Goal: Check status

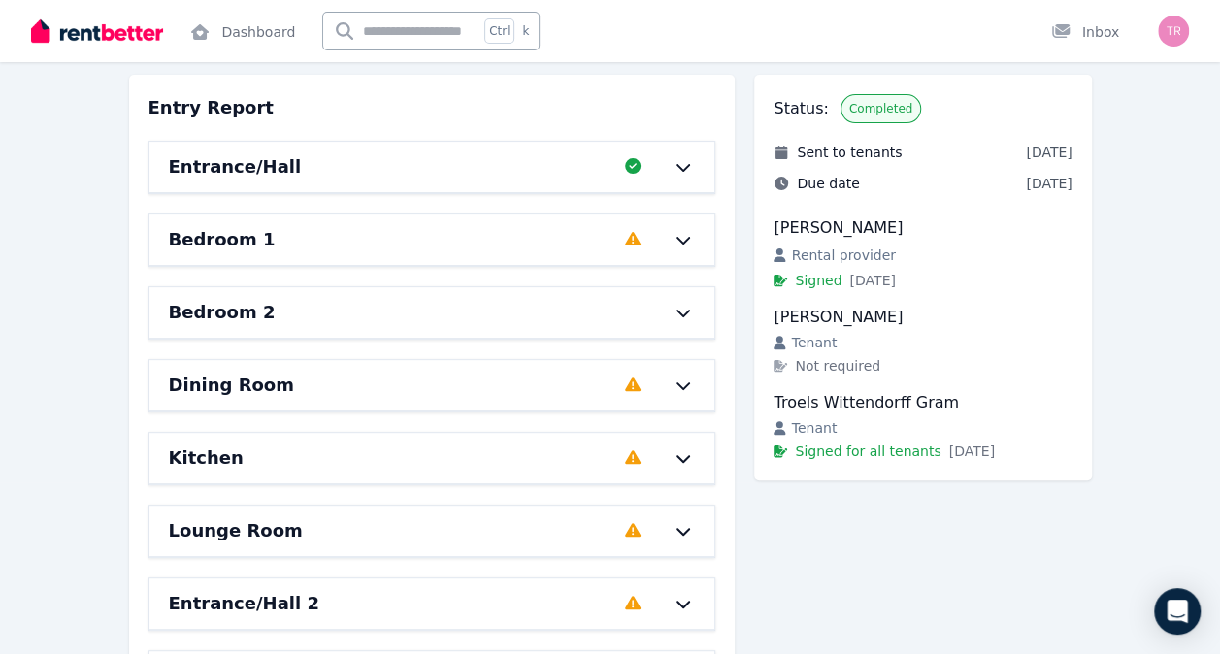
scroll to position [173, 0]
click at [680, 169] on icon at bounding box center [683, 166] width 23 height 16
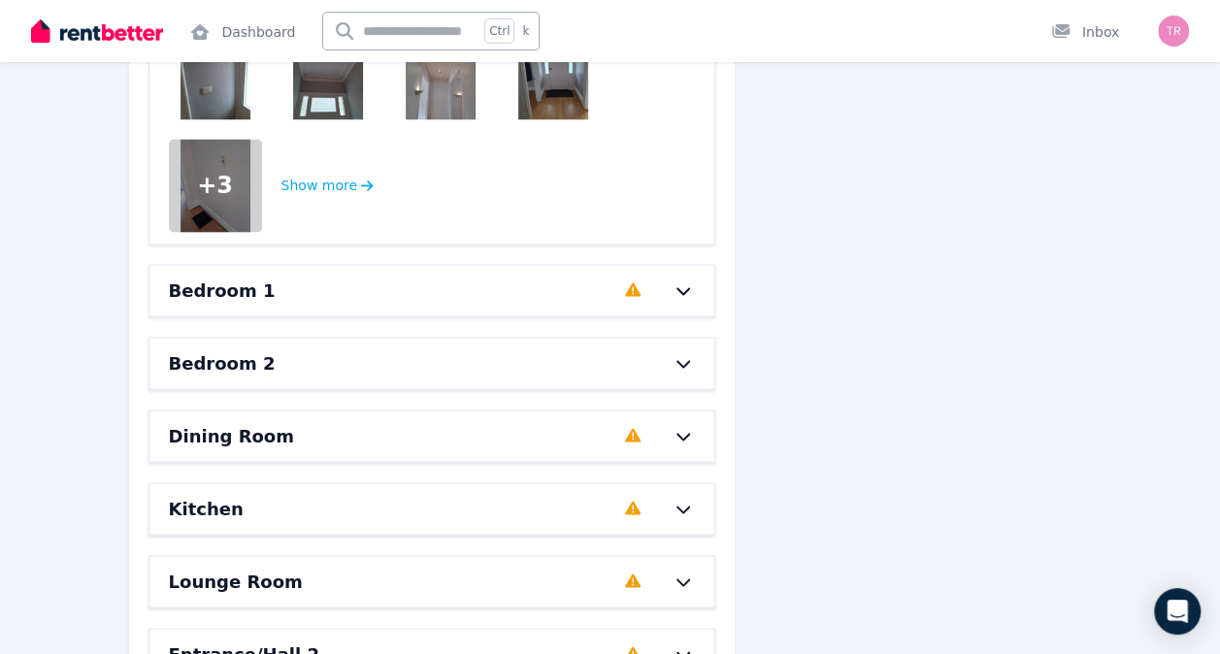
scroll to position [1650, 0]
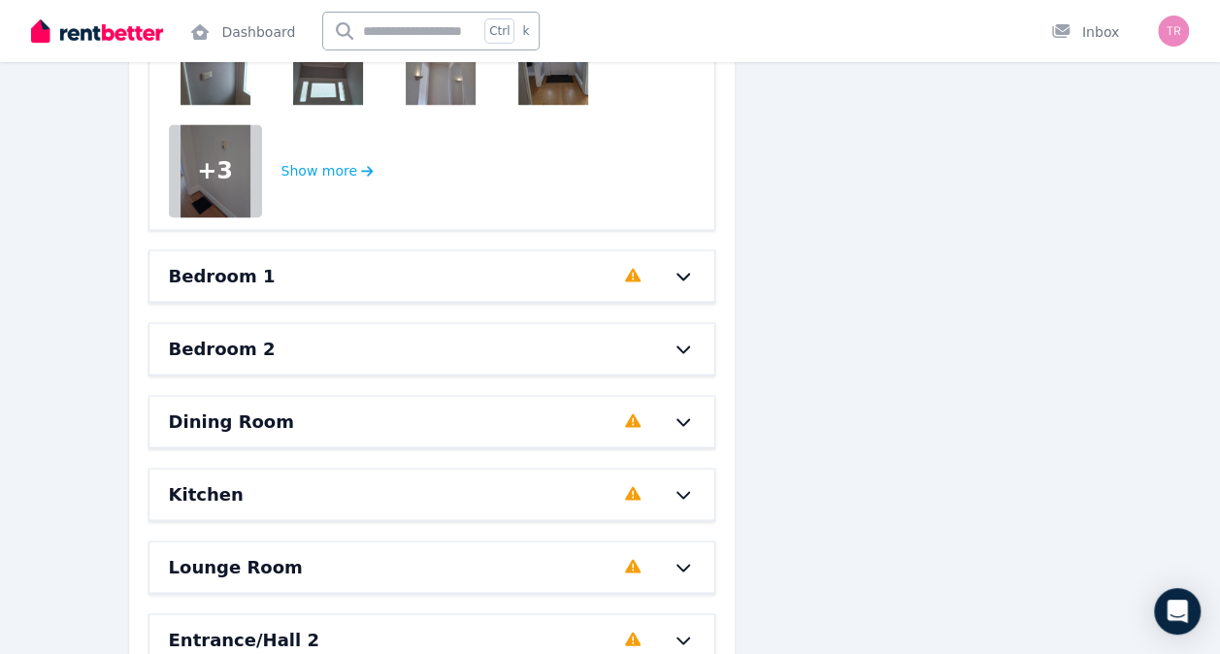
click at [680, 278] on icon at bounding box center [683, 276] width 23 height 16
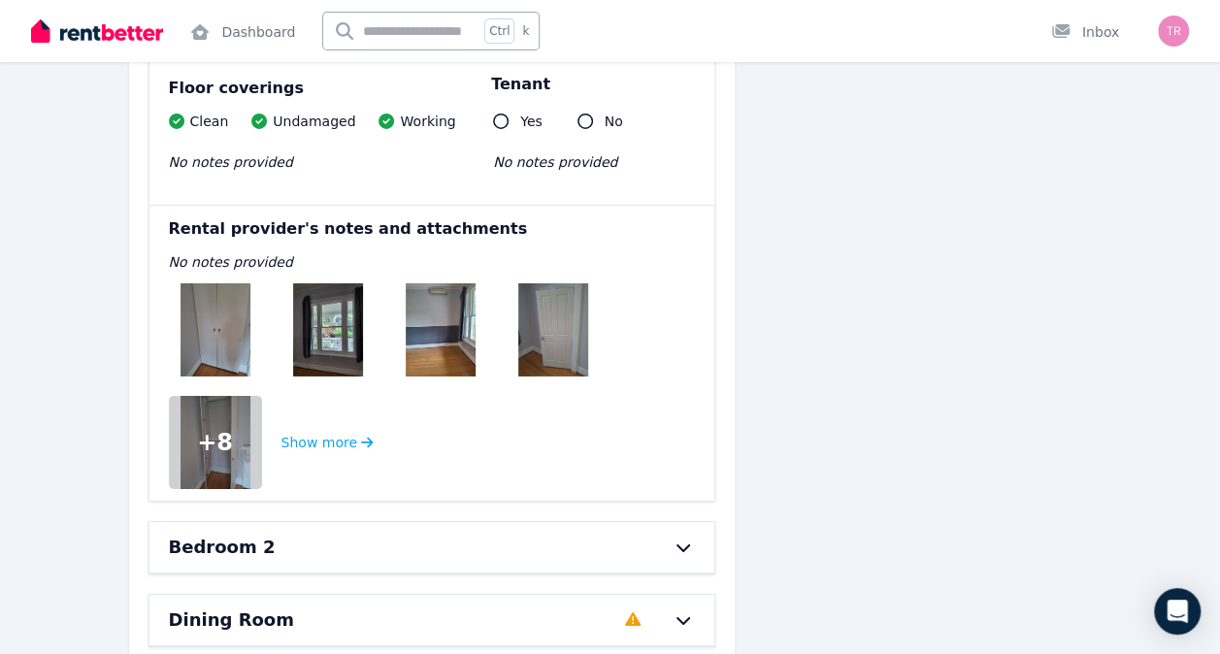
scroll to position [3125, 0]
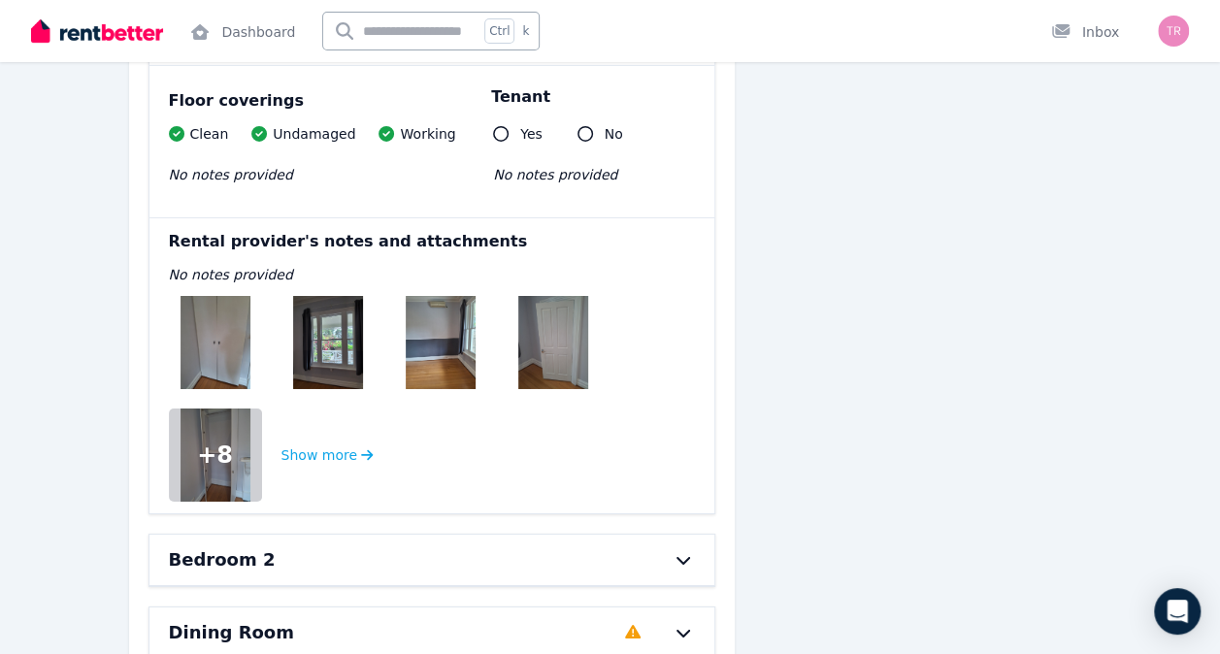
click at [231, 326] on img at bounding box center [216, 342] width 70 height 93
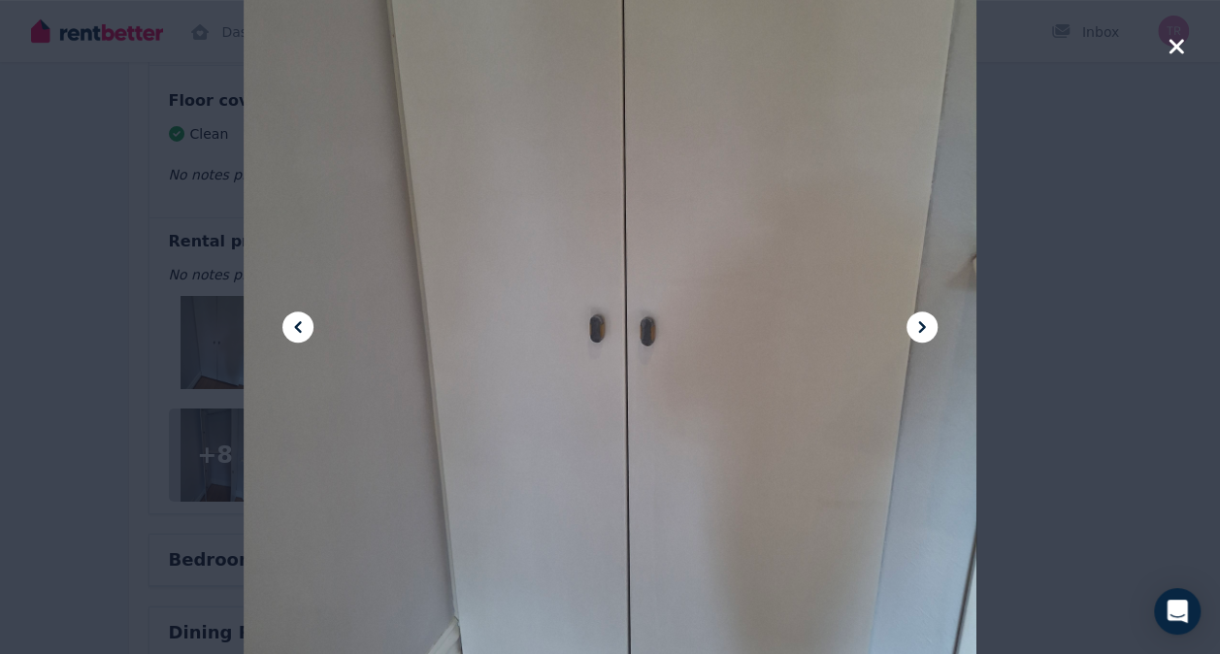
click at [926, 316] on icon at bounding box center [922, 327] width 23 height 23
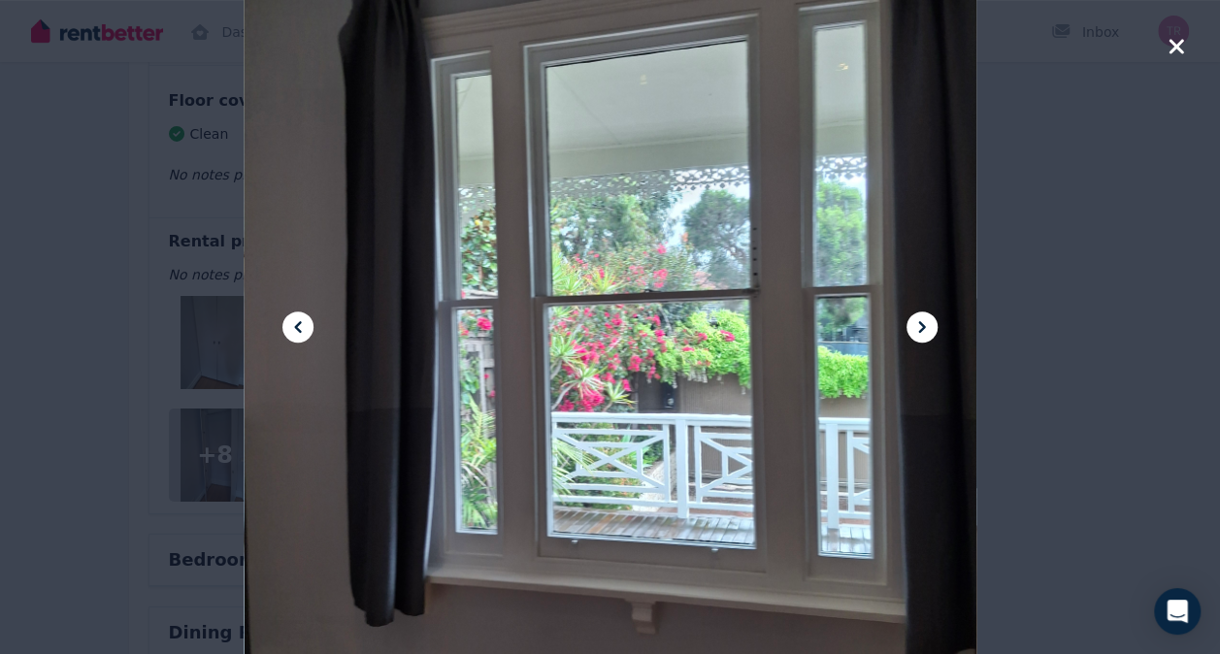
click at [926, 316] on icon at bounding box center [922, 327] width 23 height 23
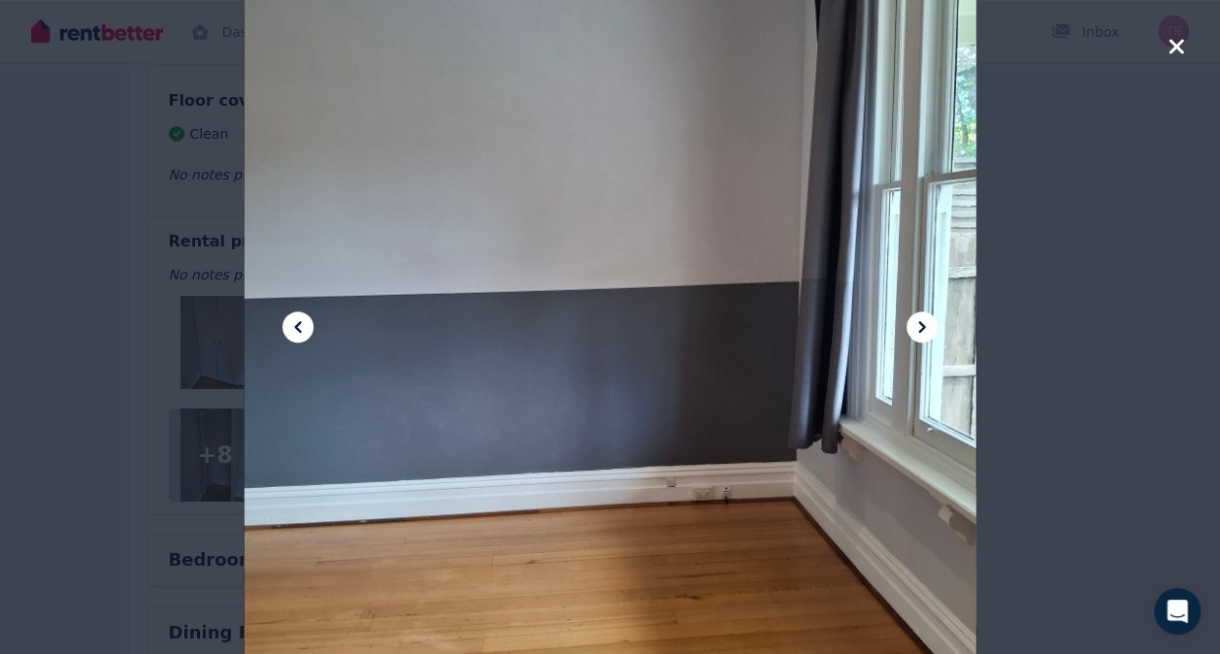
click at [926, 316] on icon at bounding box center [922, 327] width 23 height 23
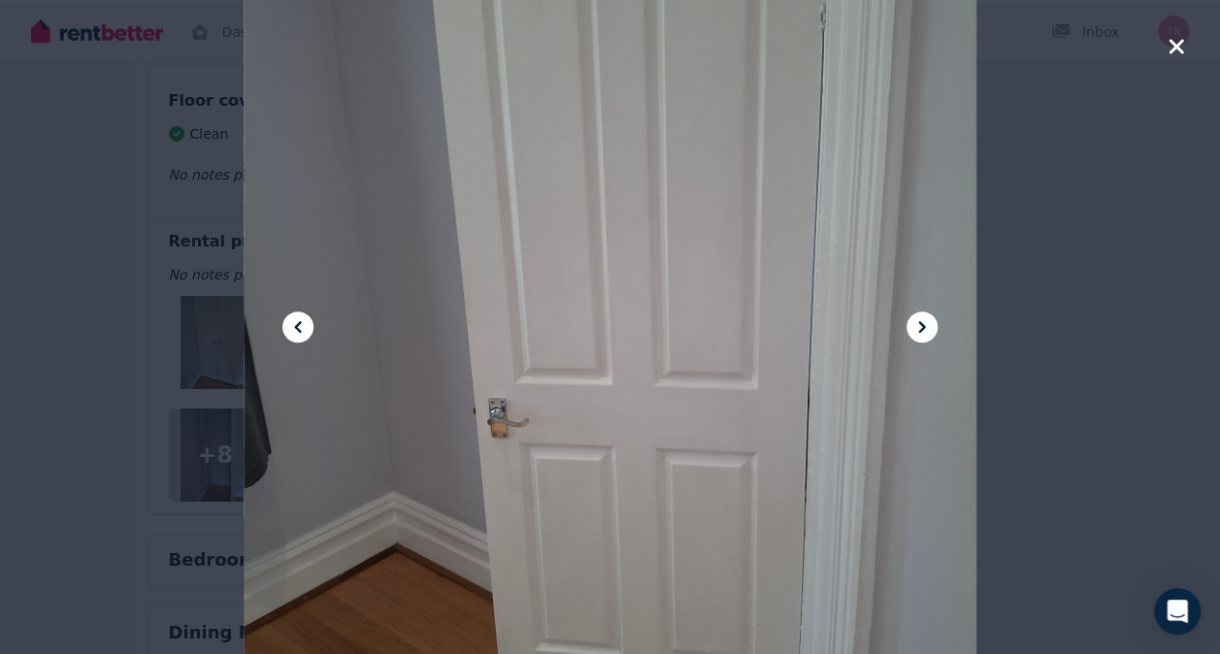
click at [926, 316] on icon at bounding box center [922, 327] width 23 height 23
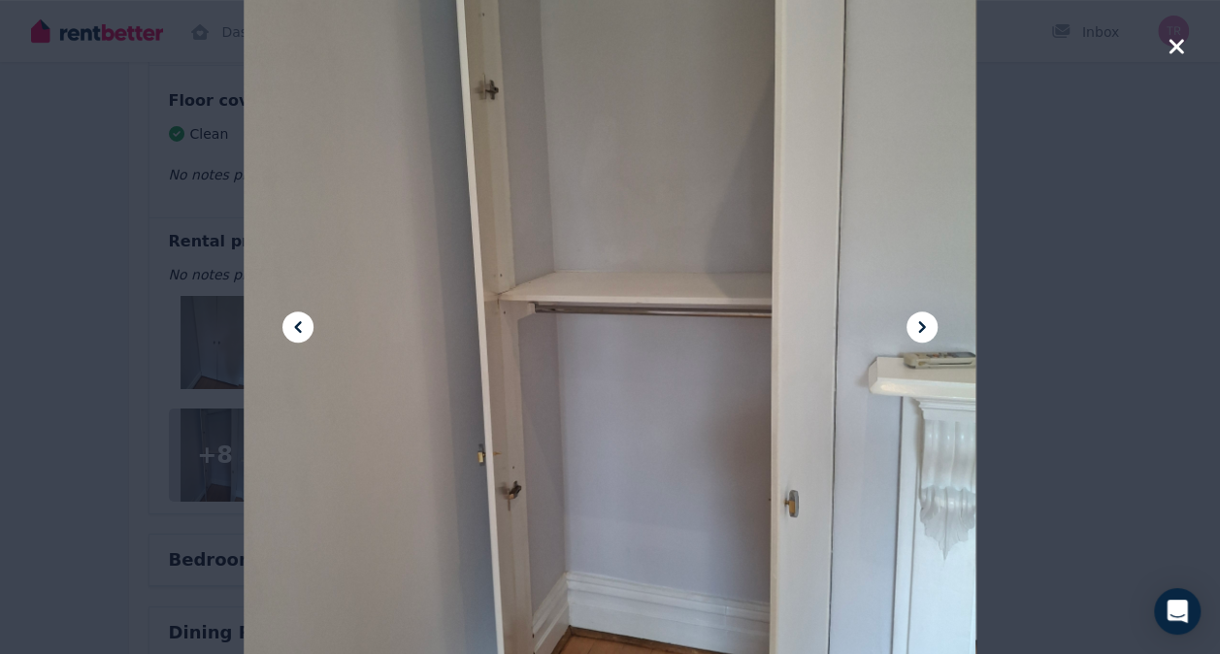
click at [926, 316] on icon at bounding box center [922, 327] width 23 height 23
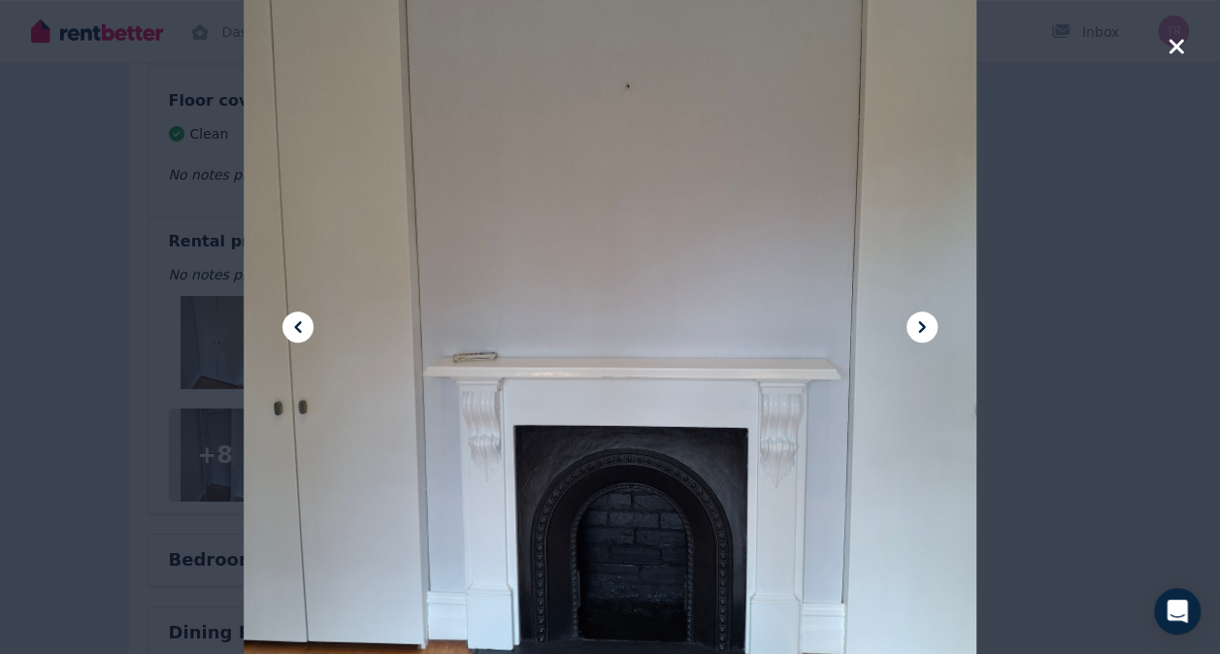
click at [926, 316] on icon at bounding box center [922, 327] width 23 height 23
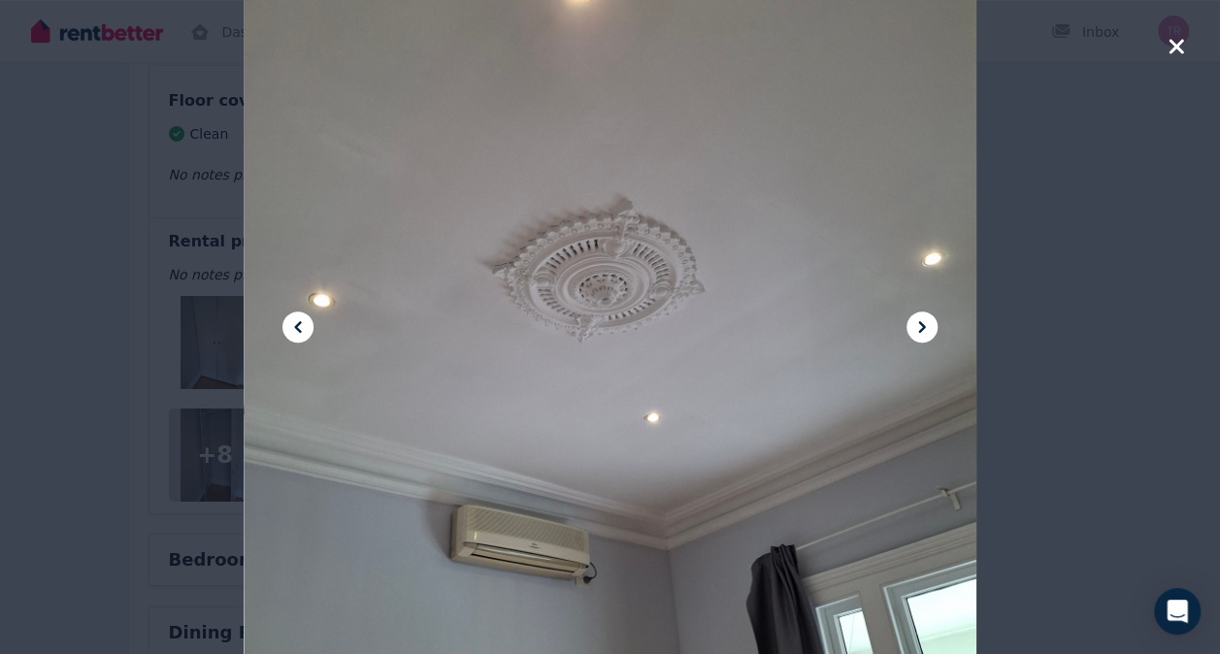
click at [926, 316] on icon at bounding box center [922, 327] width 23 height 23
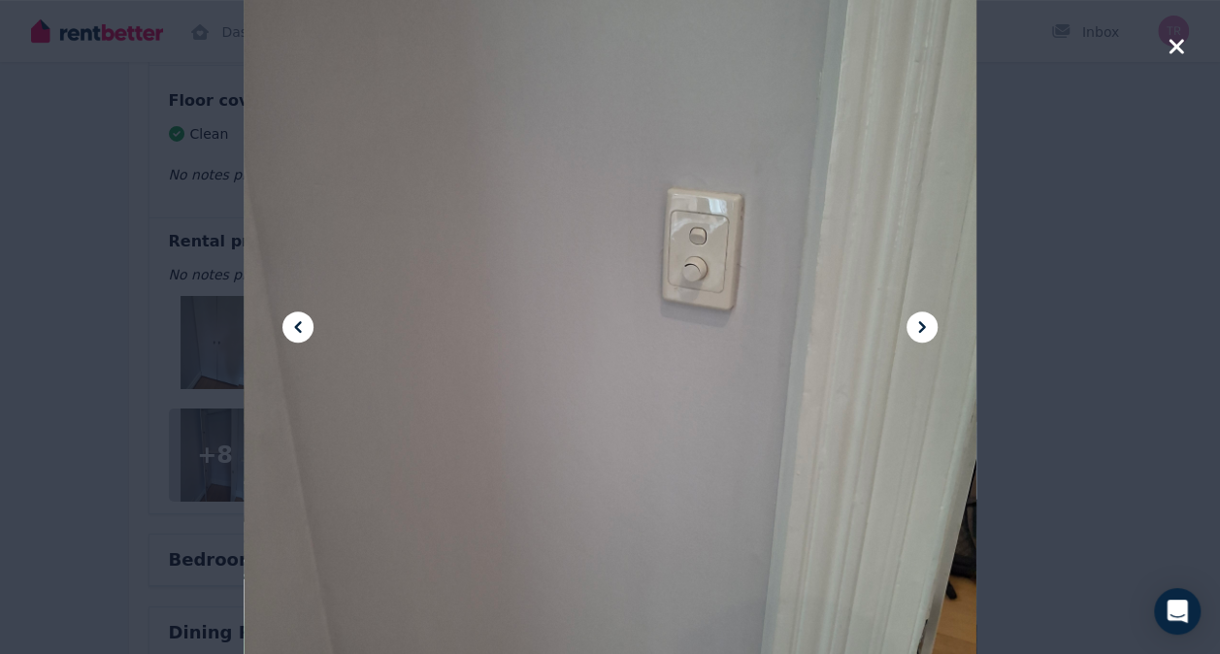
click at [926, 316] on icon at bounding box center [922, 327] width 23 height 23
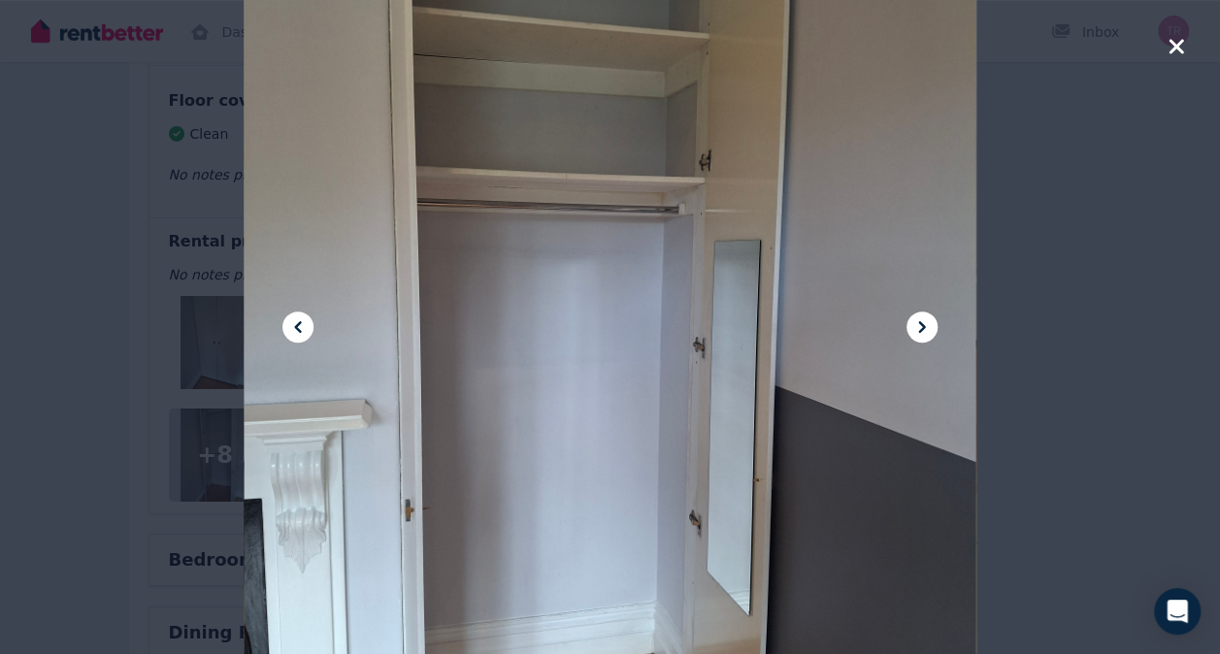
click at [926, 316] on icon at bounding box center [922, 327] width 23 height 23
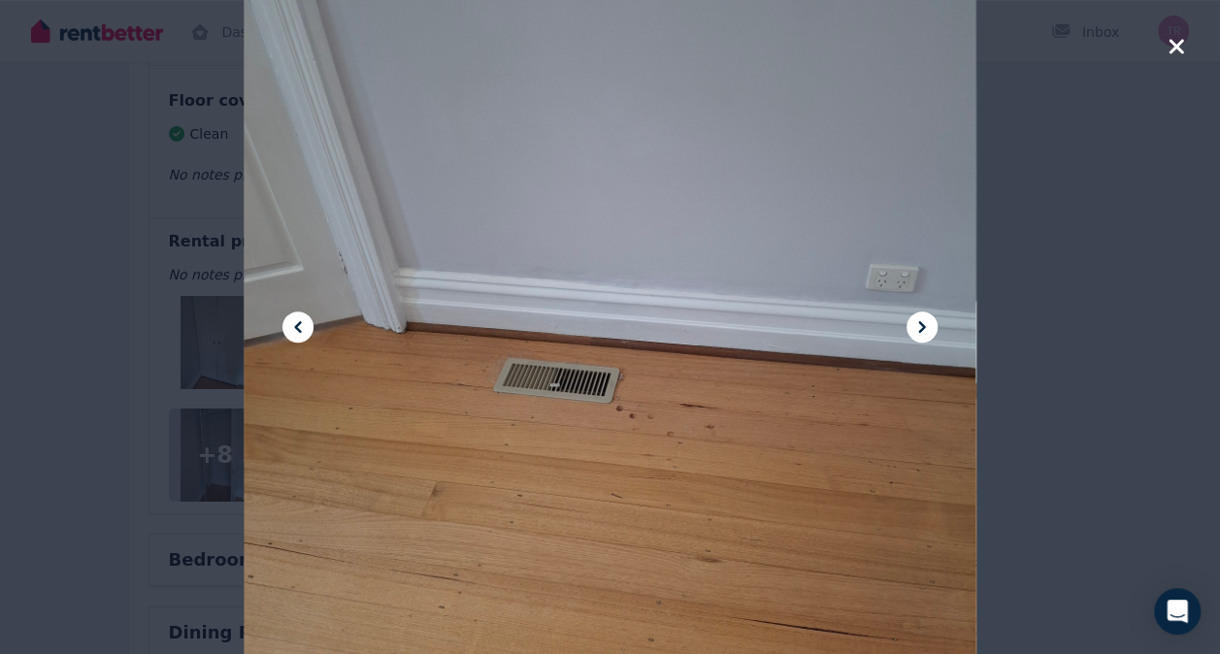
click at [926, 316] on icon at bounding box center [922, 327] width 23 height 23
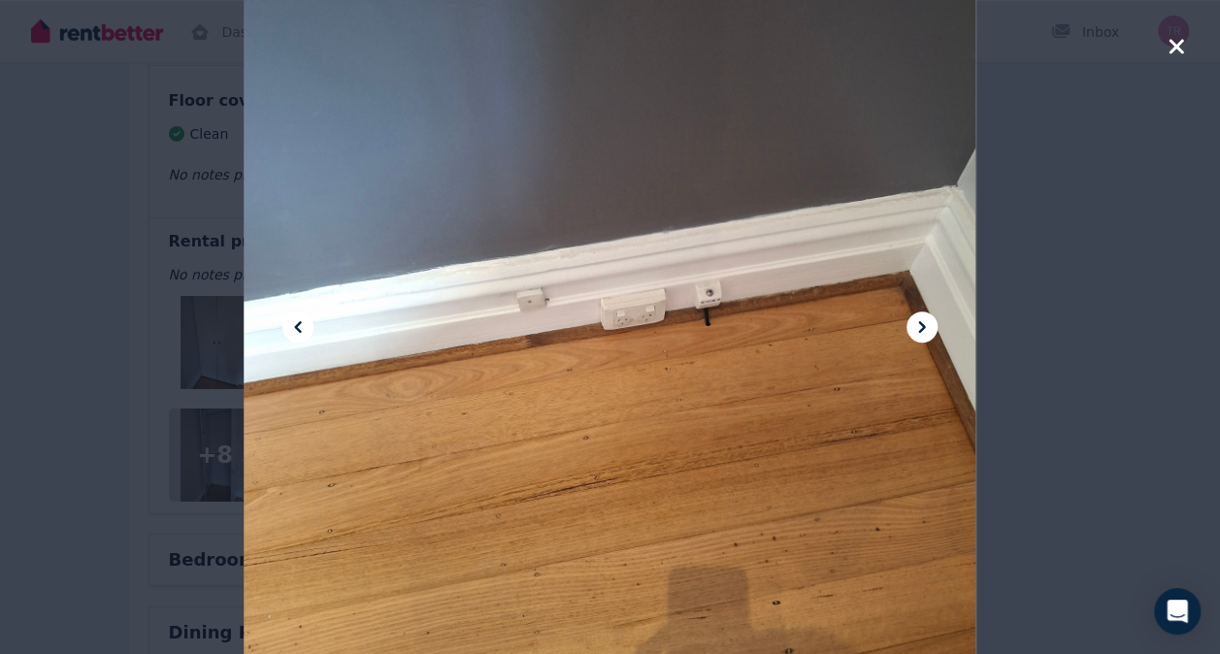
click at [926, 316] on icon at bounding box center [922, 327] width 23 height 23
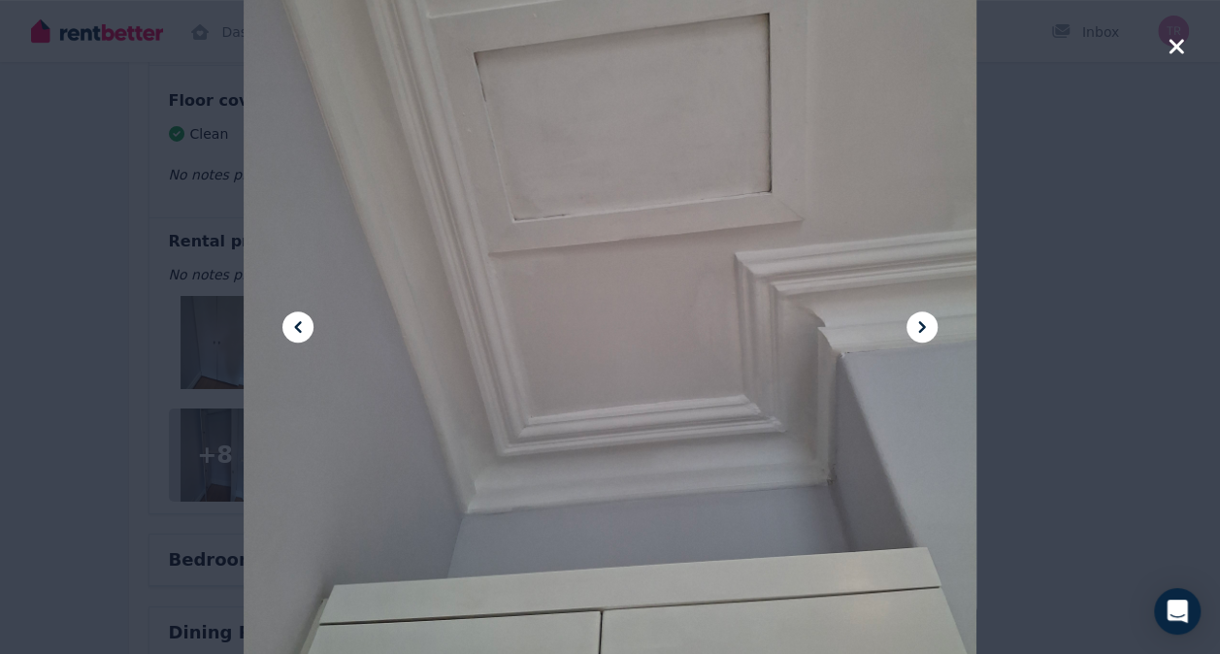
click at [926, 316] on icon at bounding box center [922, 327] width 23 height 23
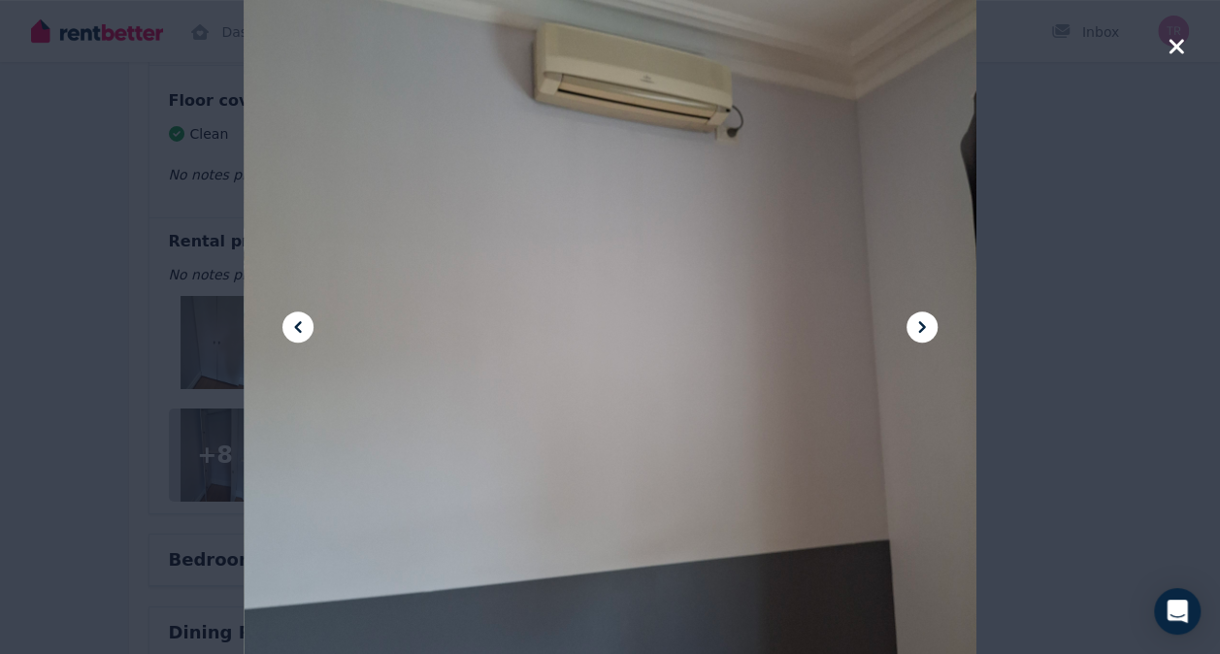
click at [926, 316] on icon at bounding box center [922, 327] width 23 height 23
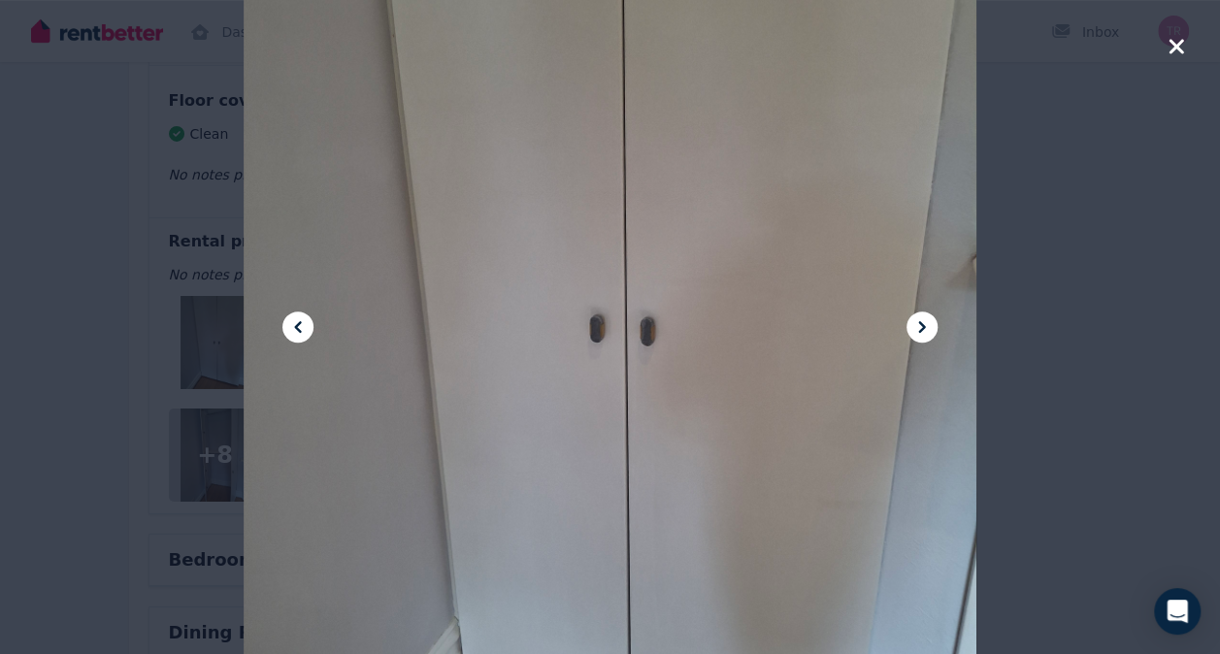
click at [1176, 50] on icon "button" at bounding box center [1176, 46] width 17 height 23
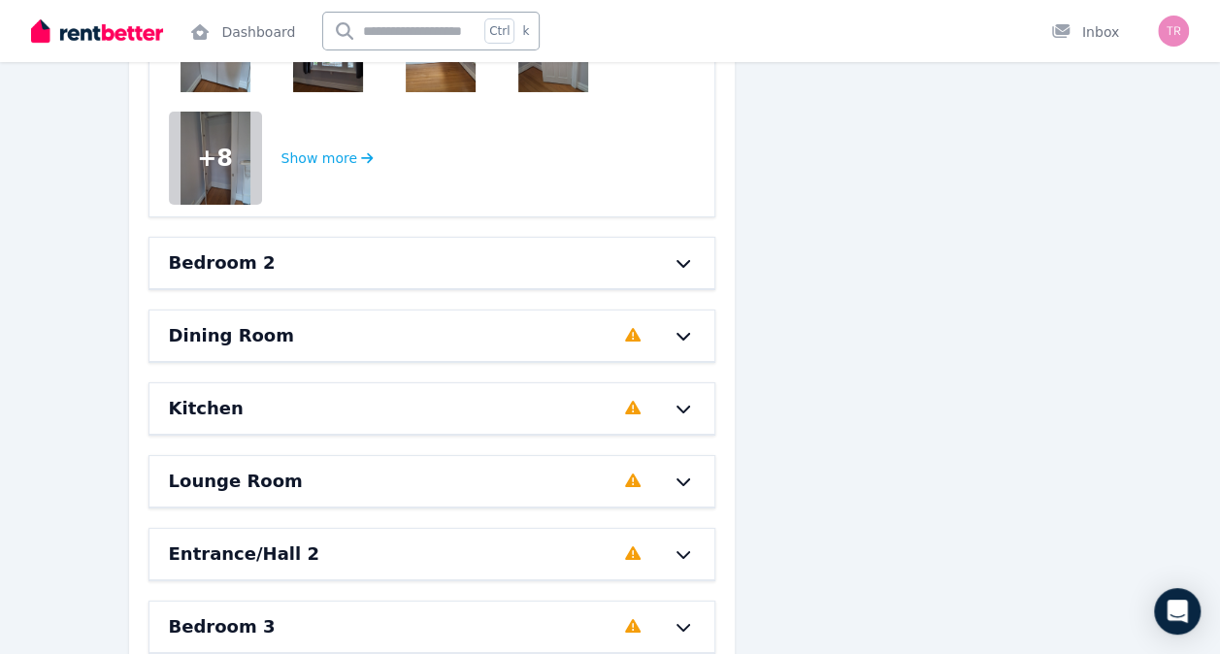
scroll to position [3428, 0]
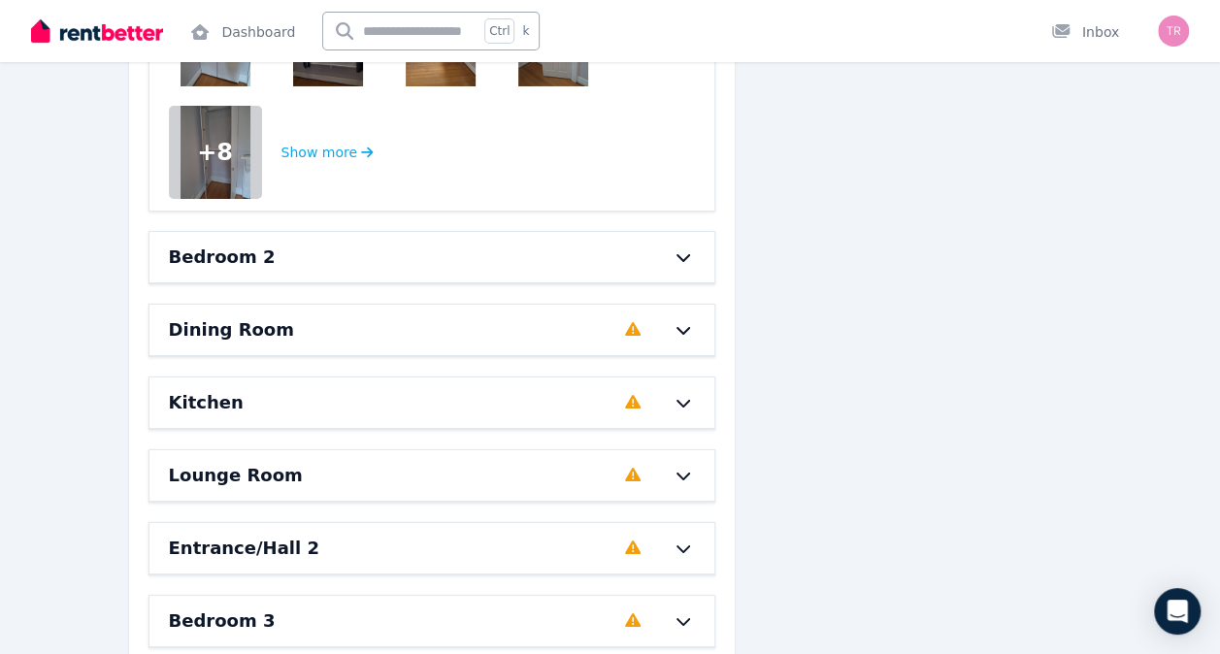
click at [689, 473] on icon at bounding box center [684, 477] width 14 height 8
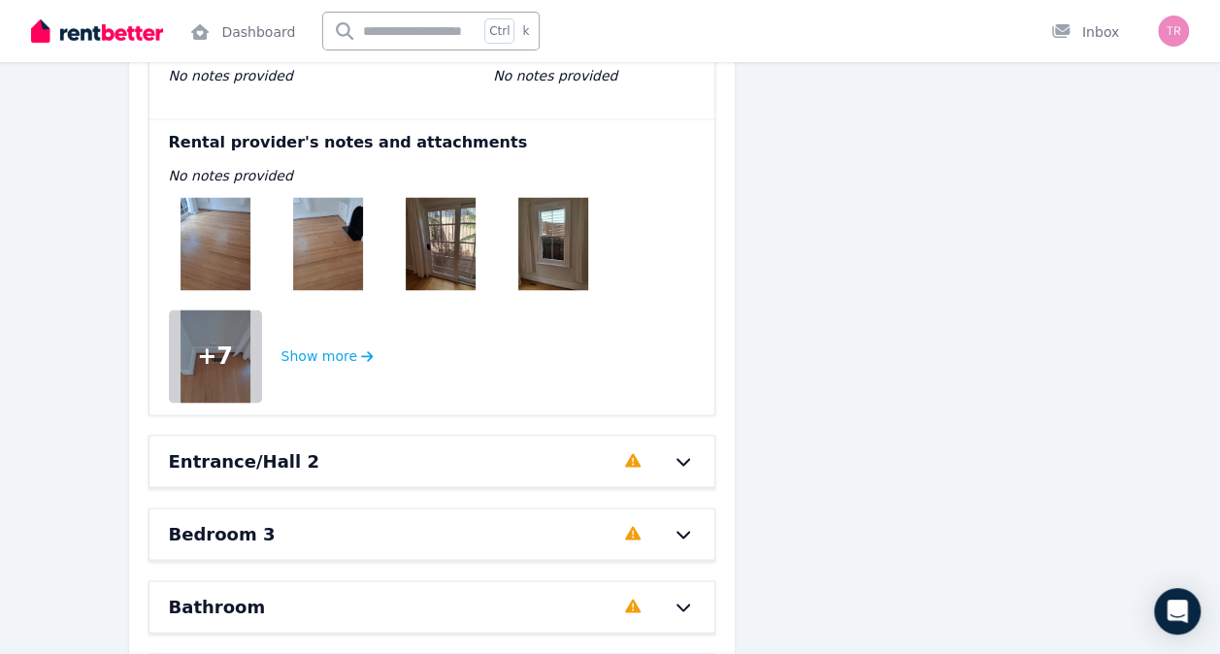
scroll to position [5051, 0]
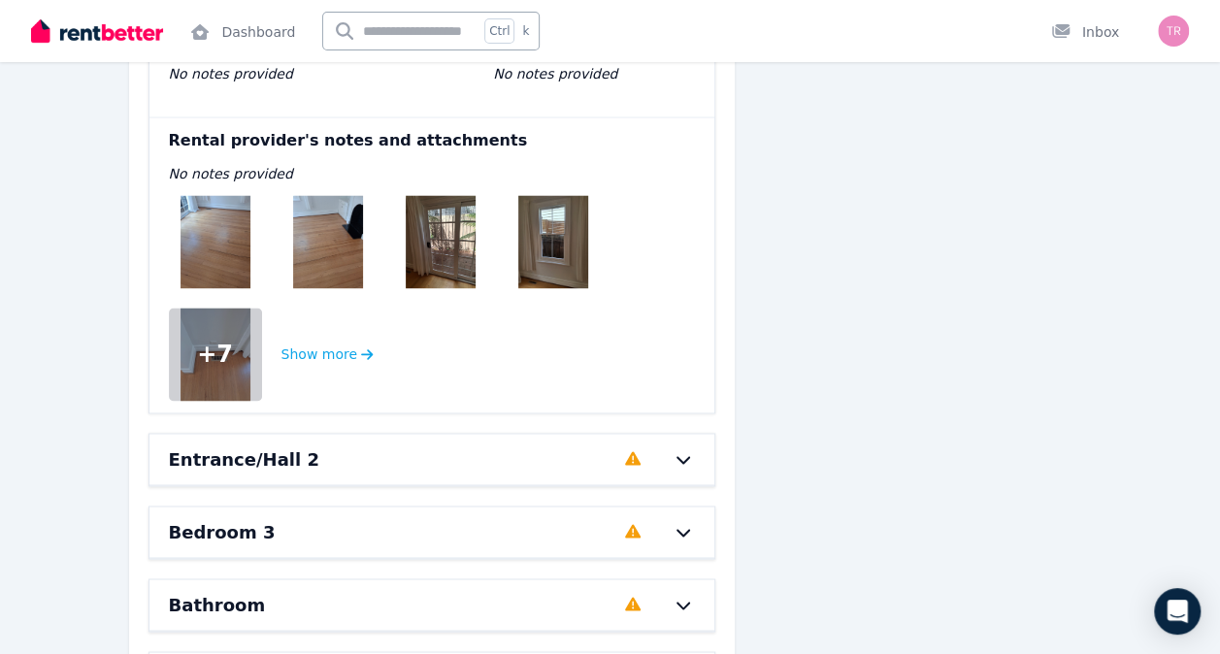
click at [243, 248] on img at bounding box center [216, 241] width 70 height 93
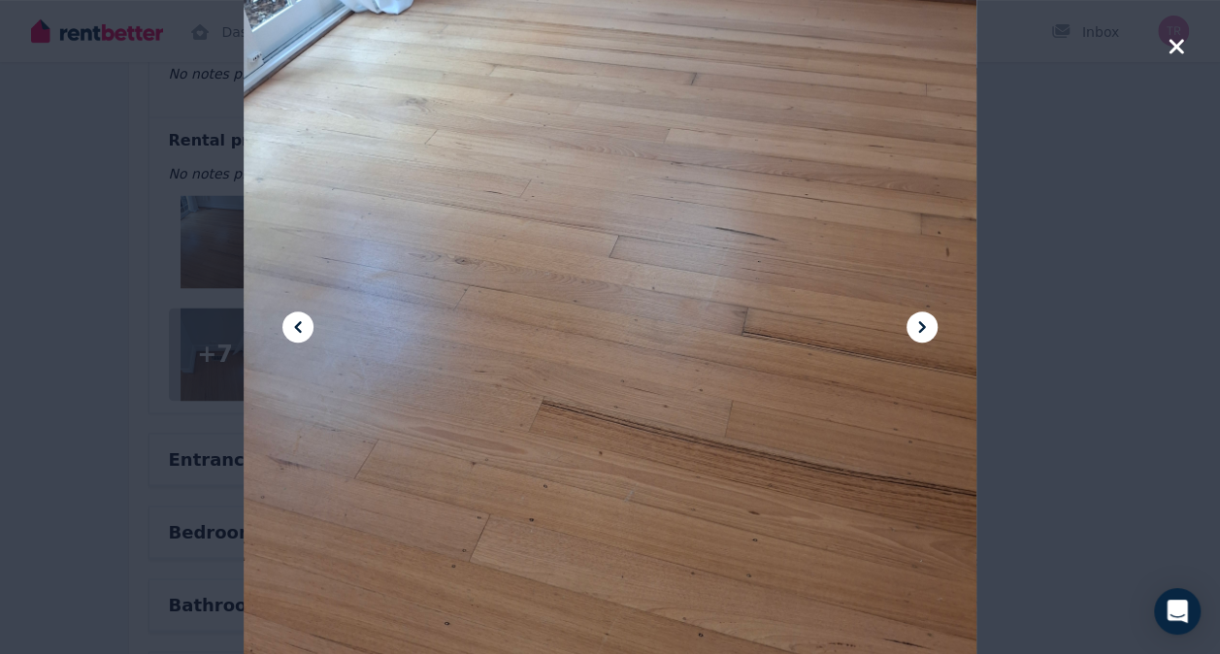
click at [924, 334] on icon at bounding box center [922, 327] width 23 height 23
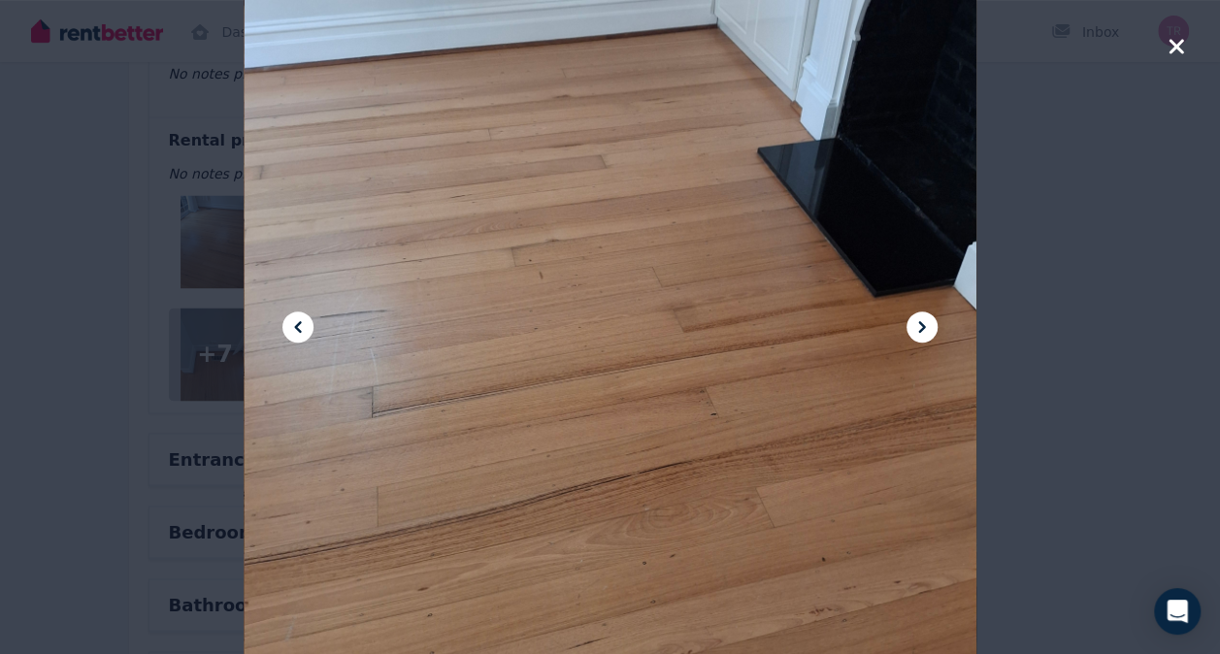
click at [924, 334] on icon at bounding box center [922, 327] width 23 height 23
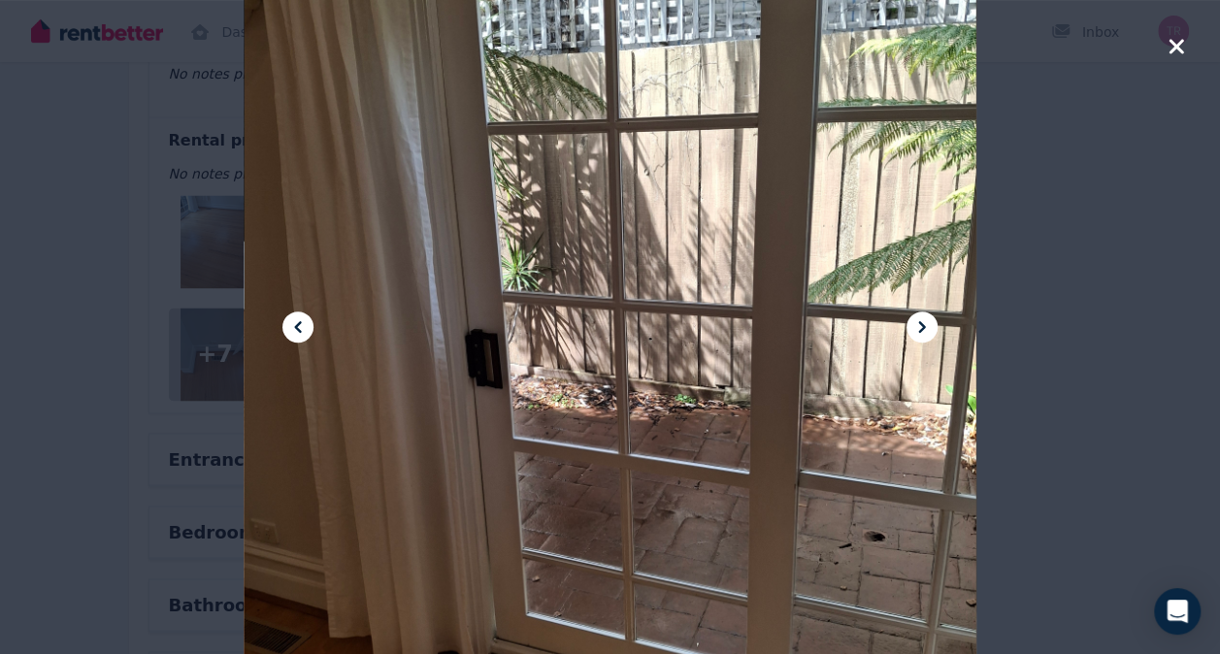
click at [301, 336] on icon at bounding box center [297, 327] width 23 height 23
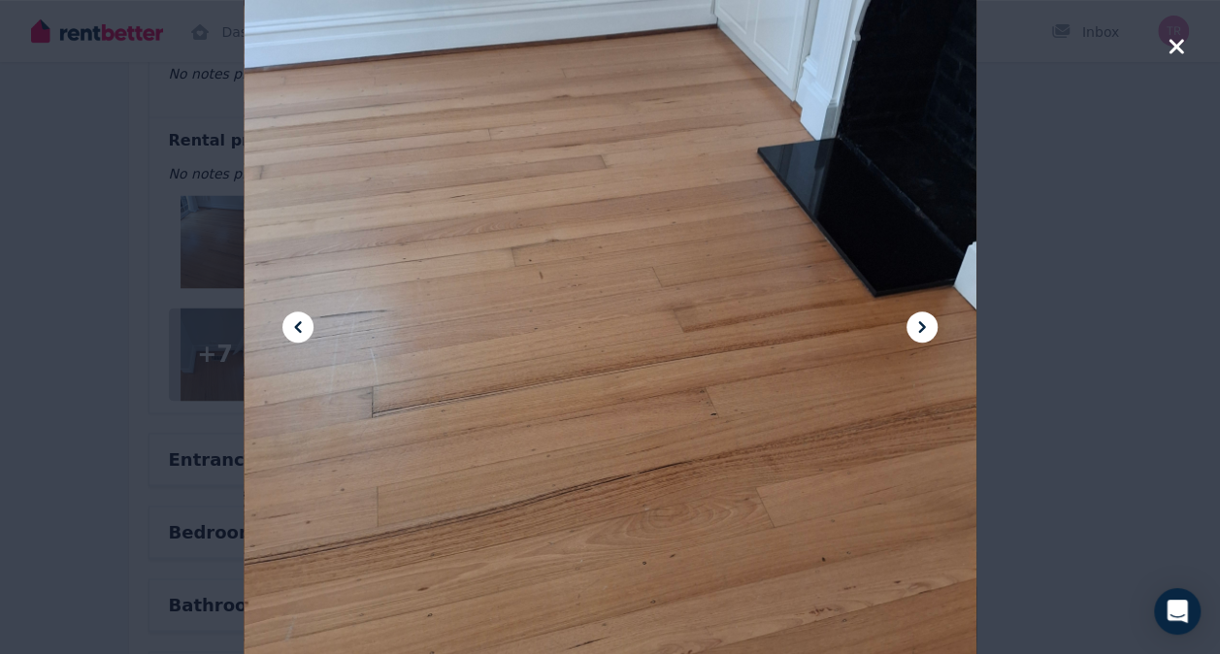
click at [301, 336] on icon at bounding box center [297, 327] width 23 height 23
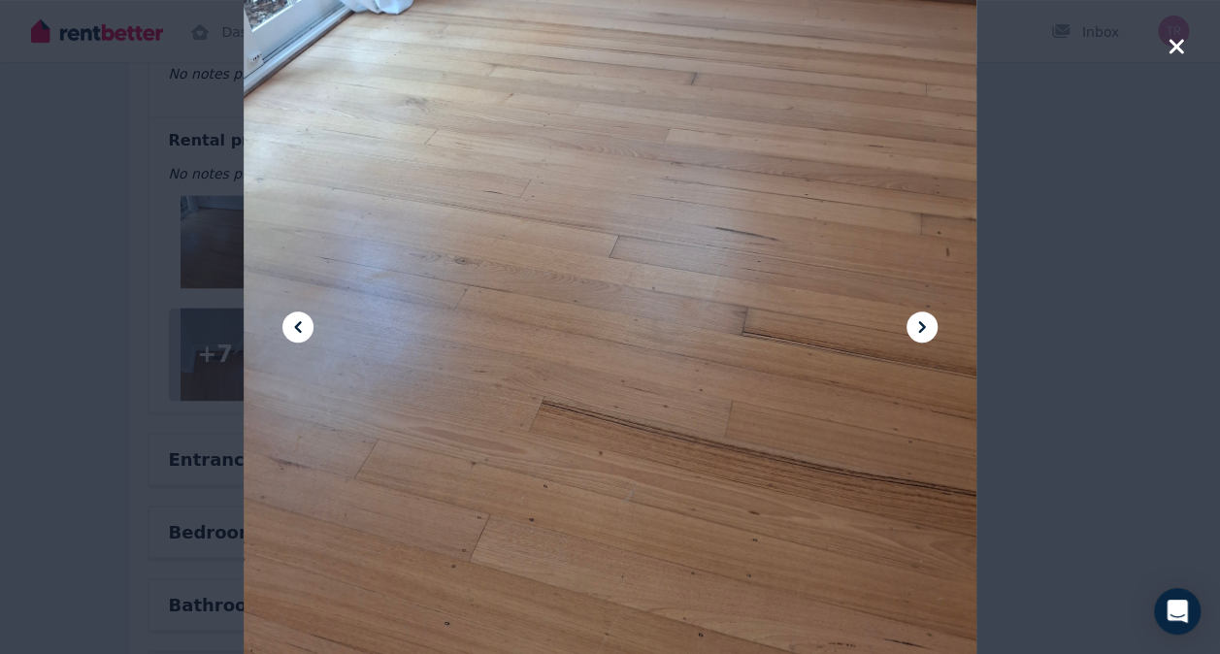
click at [922, 330] on icon at bounding box center [922, 327] width 23 height 23
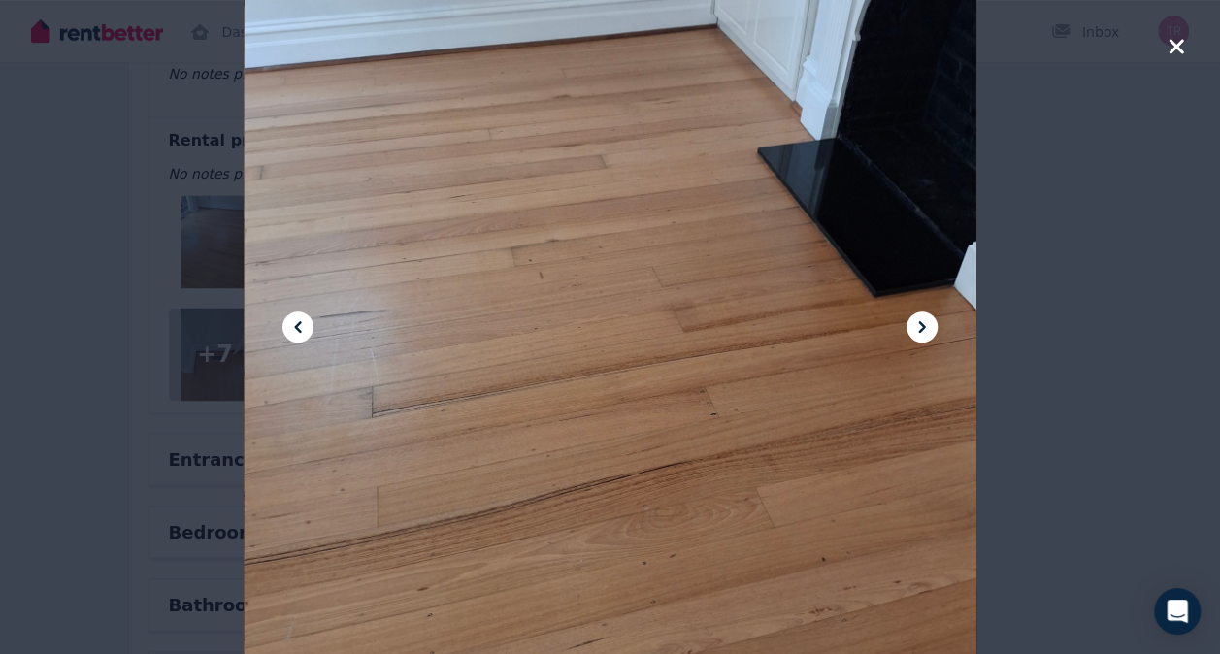
click at [922, 330] on icon at bounding box center [922, 327] width 23 height 23
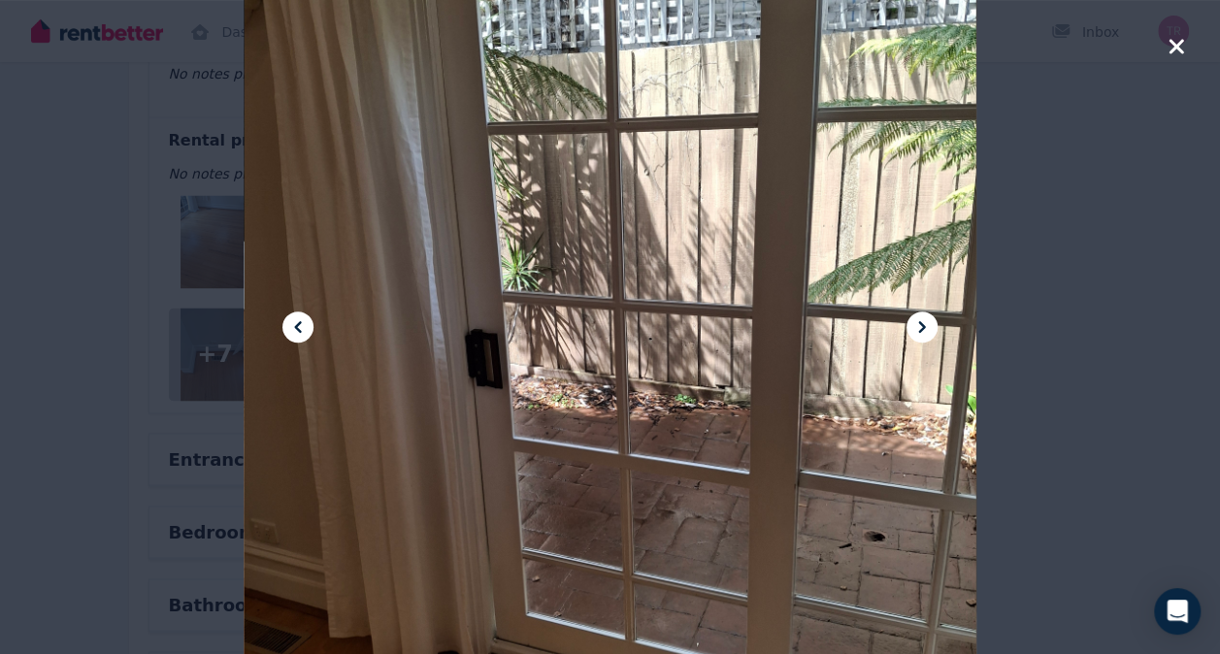
click at [922, 330] on icon at bounding box center [922, 327] width 23 height 23
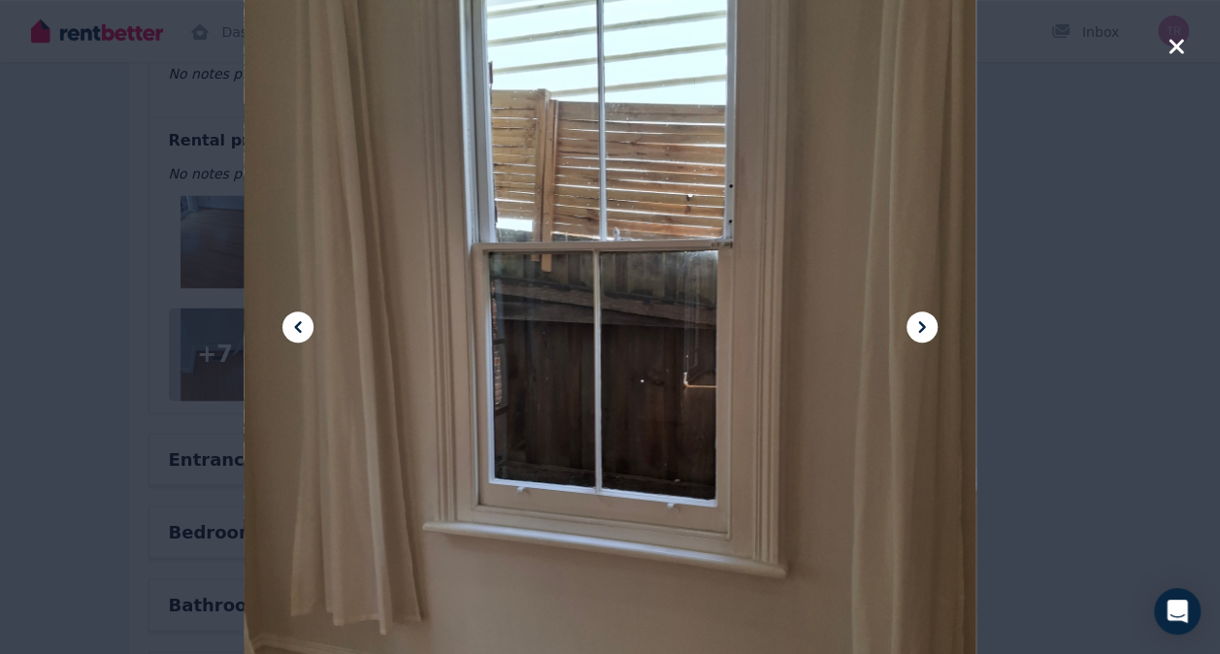
click at [922, 330] on icon at bounding box center [922, 327] width 23 height 23
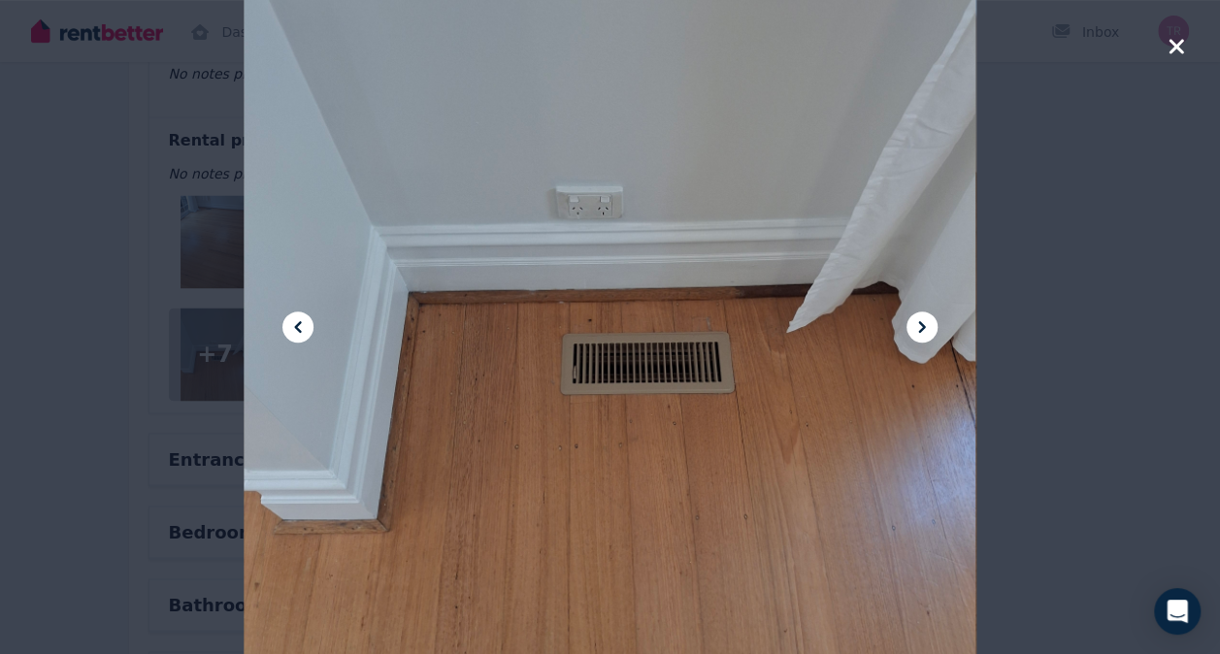
click at [922, 330] on icon at bounding box center [922, 327] width 23 height 23
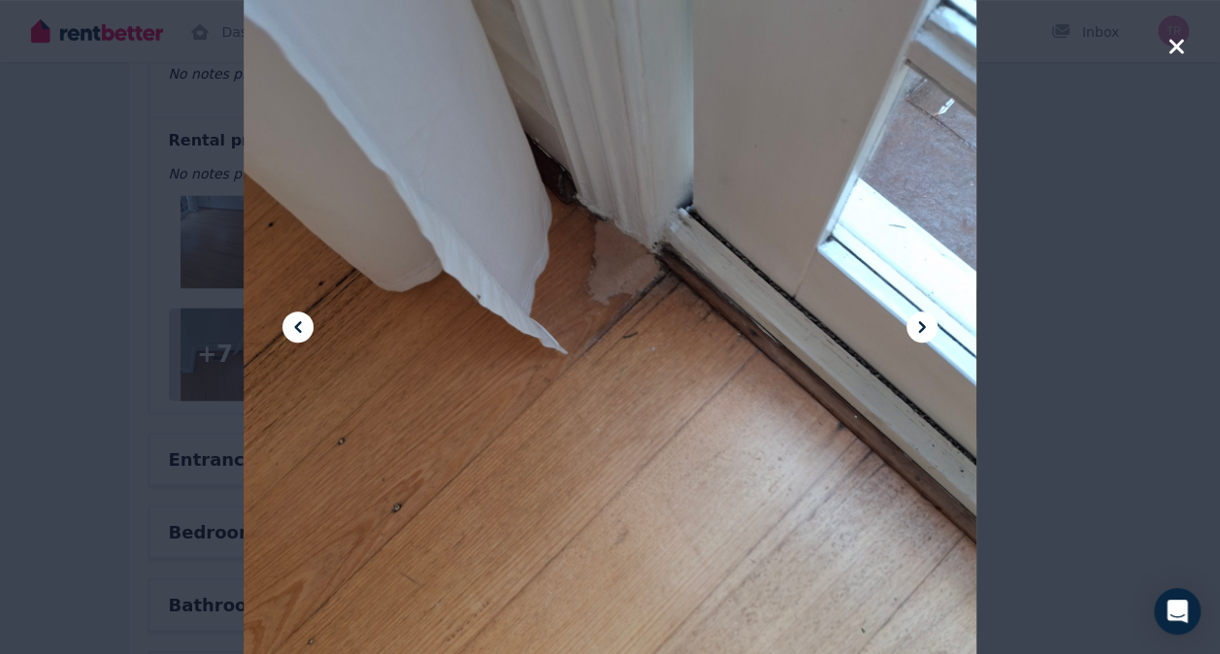
click at [922, 330] on icon at bounding box center [922, 327] width 23 height 23
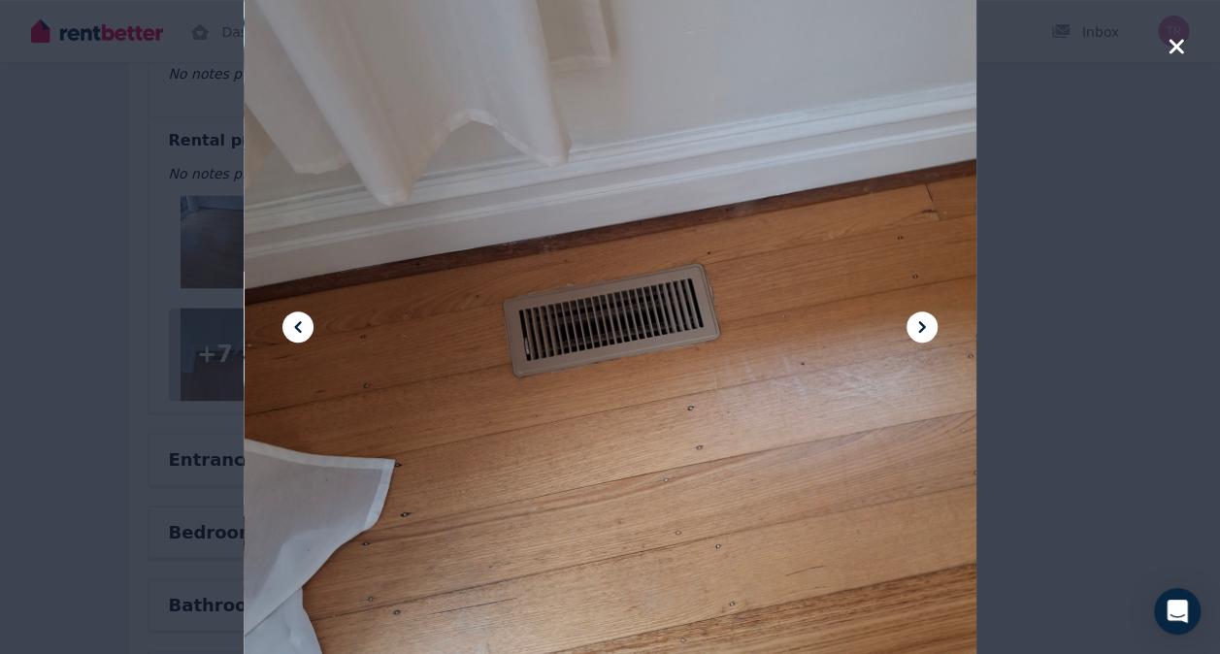
click at [922, 330] on icon at bounding box center [922, 327] width 23 height 23
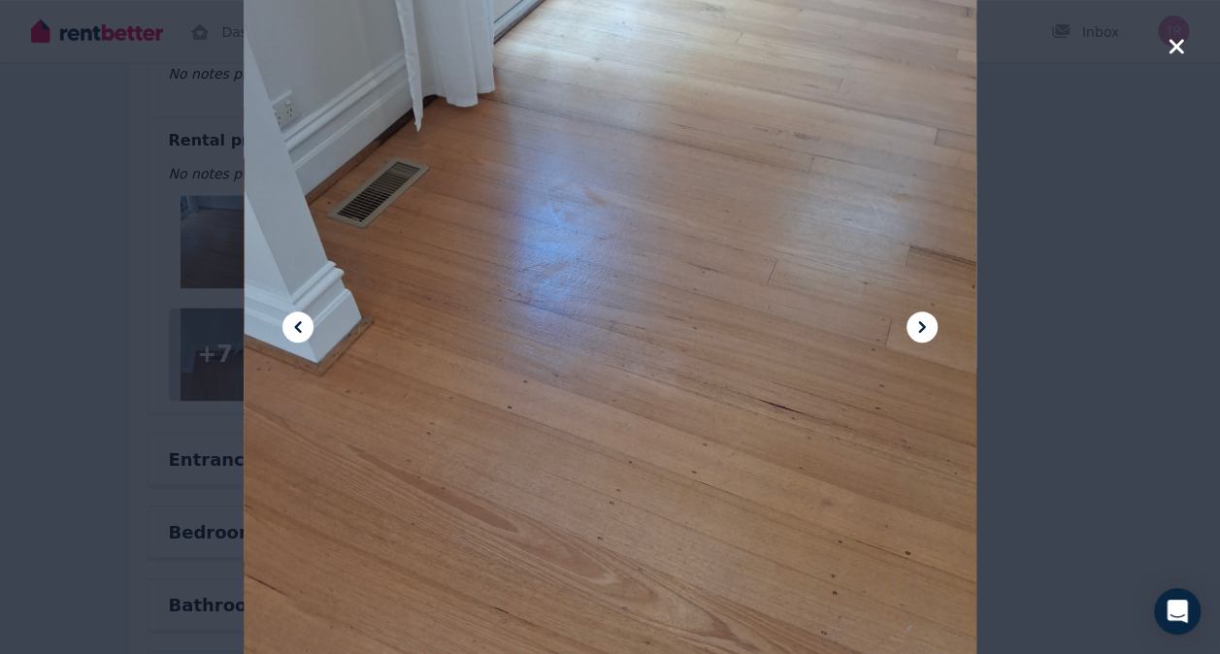
click at [925, 324] on icon at bounding box center [922, 327] width 23 height 23
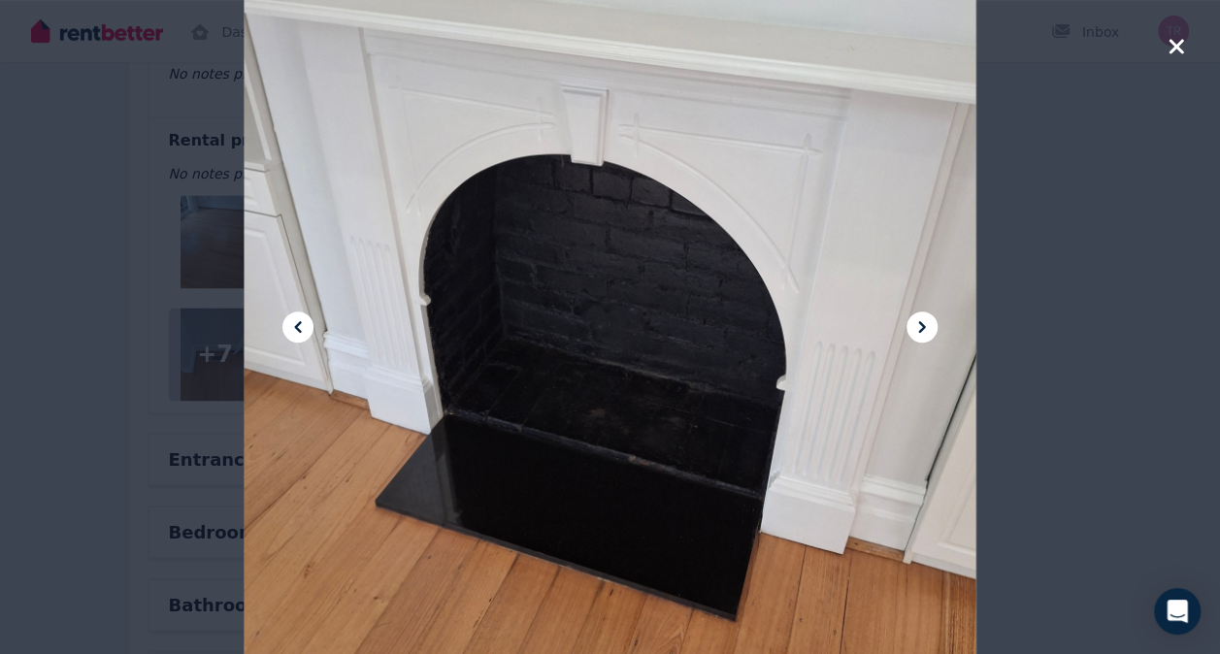
click at [925, 324] on icon at bounding box center [922, 327] width 23 height 23
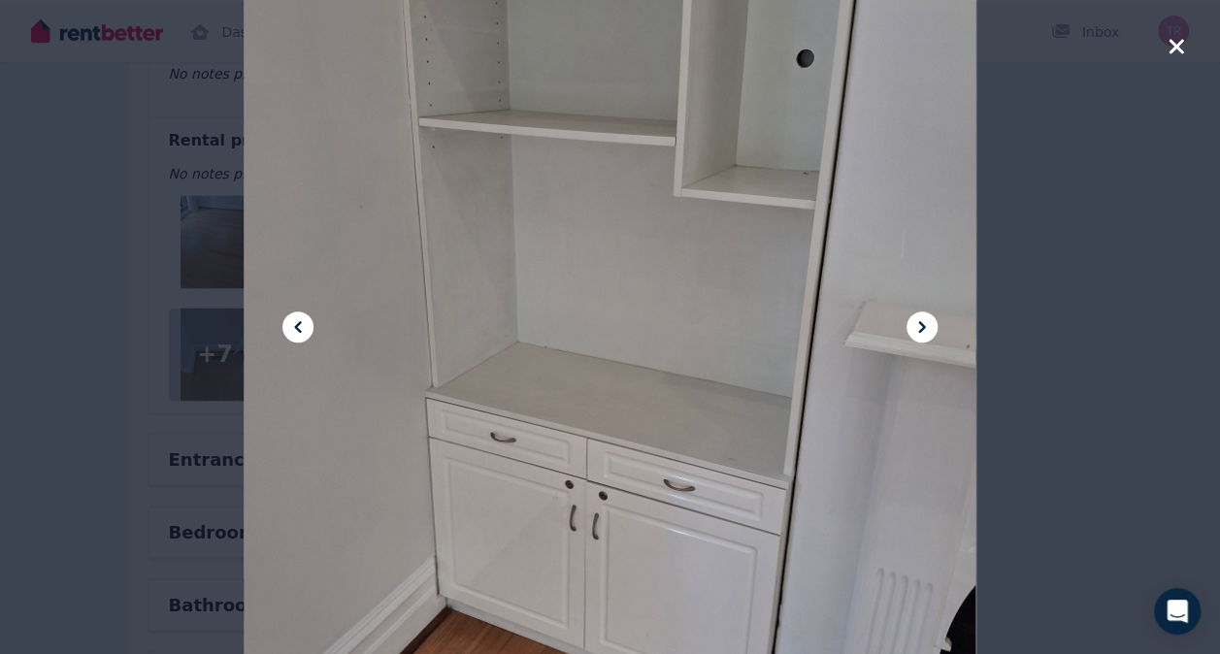
click at [925, 324] on icon at bounding box center [922, 327] width 23 height 23
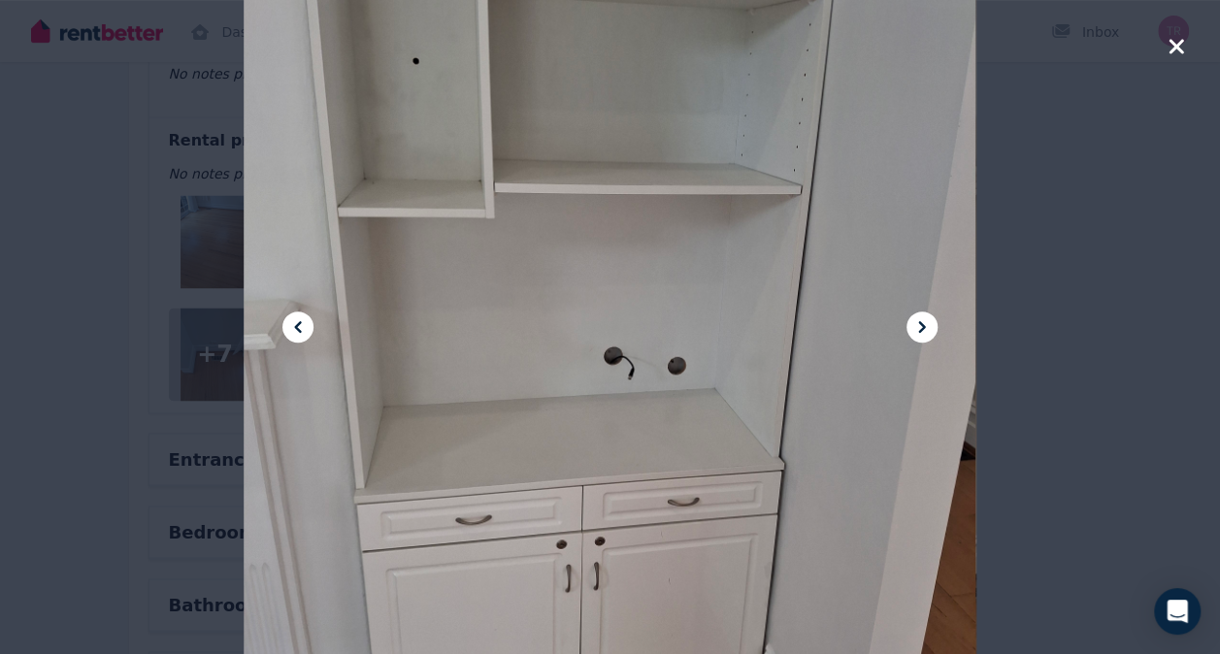
click at [925, 324] on icon at bounding box center [922, 327] width 23 height 23
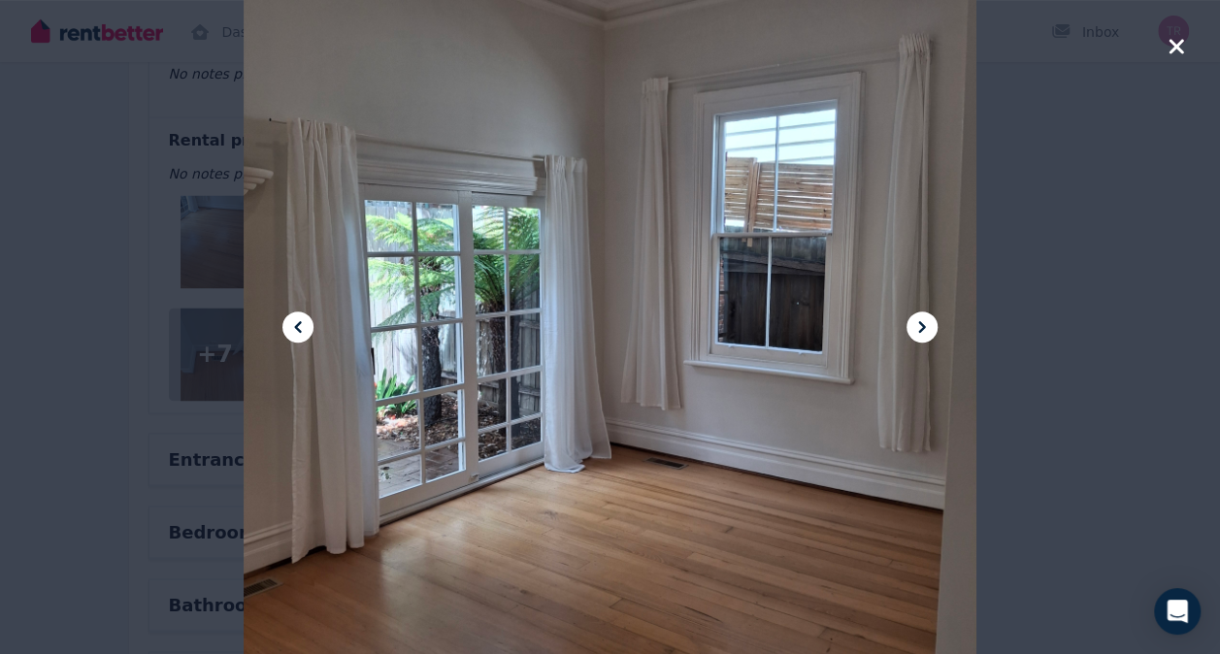
click at [925, 324] on icon at bounding box center [922, 327] width 23 height 23
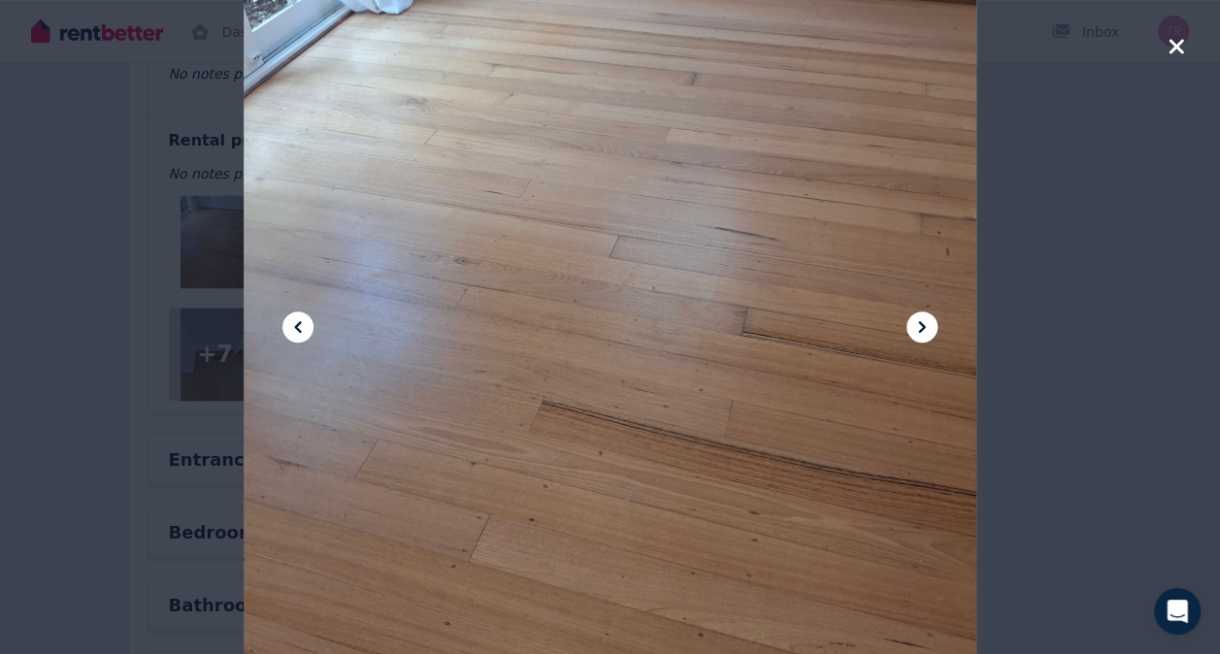
click at [1182, 48] on icon "button" at bounding box center [1176, 46] width 17 height 23
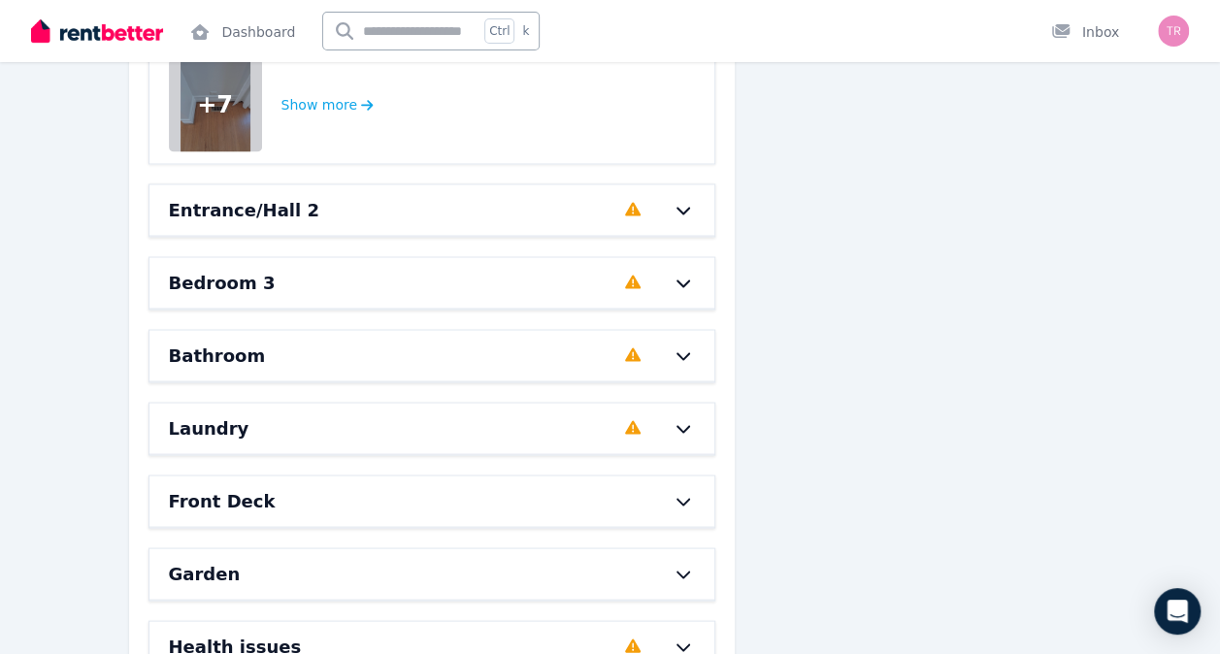
scroll to position [5303, 0]
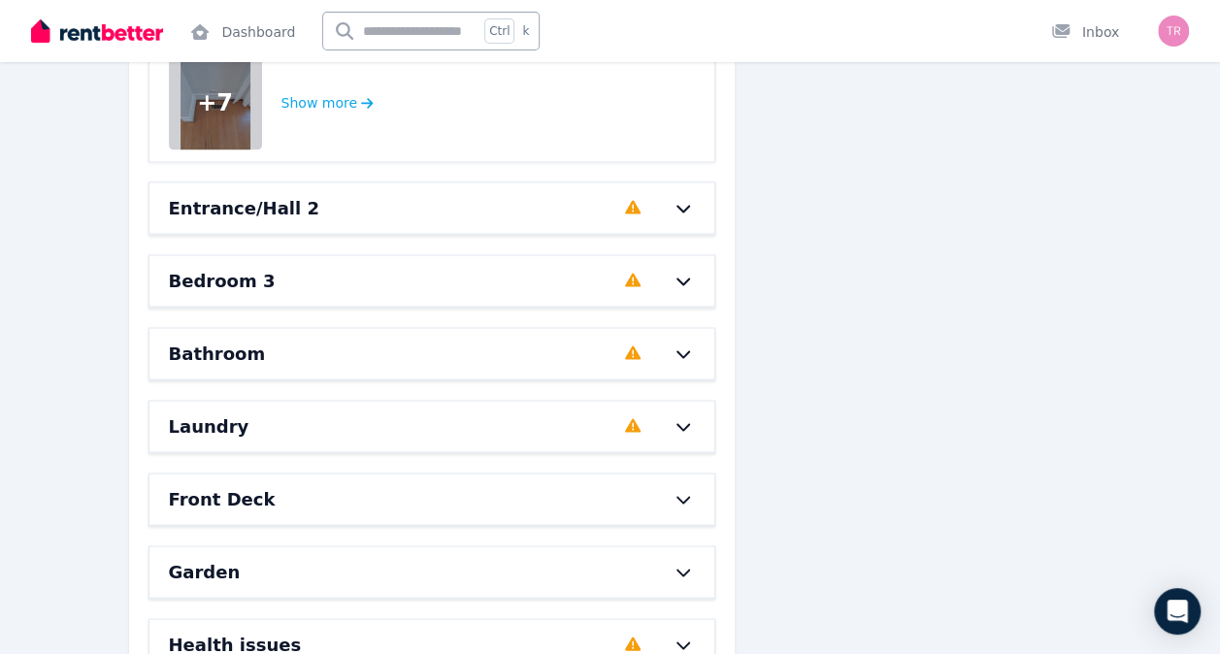
click at [709, 264] on div "Bedroom 3 Completed 0%, 2 left" at bounding box center [433, 280] width 566 height 50
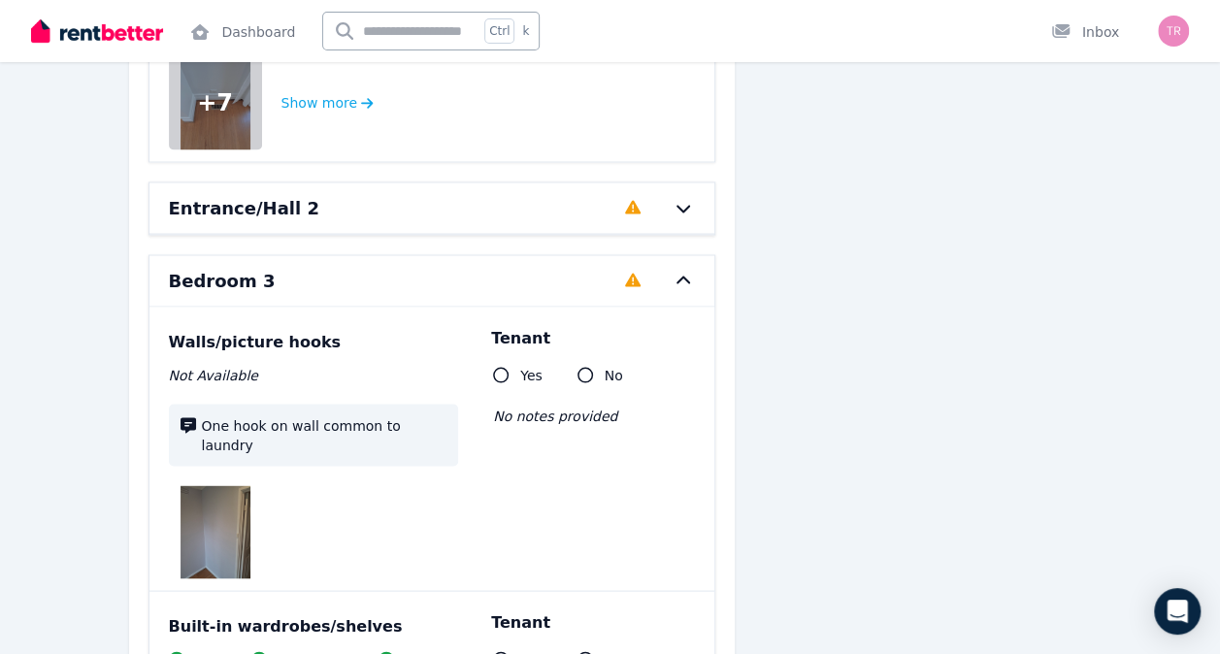
click at [691, 273] on icon at bounding box center [683, 281] width 23 height 16
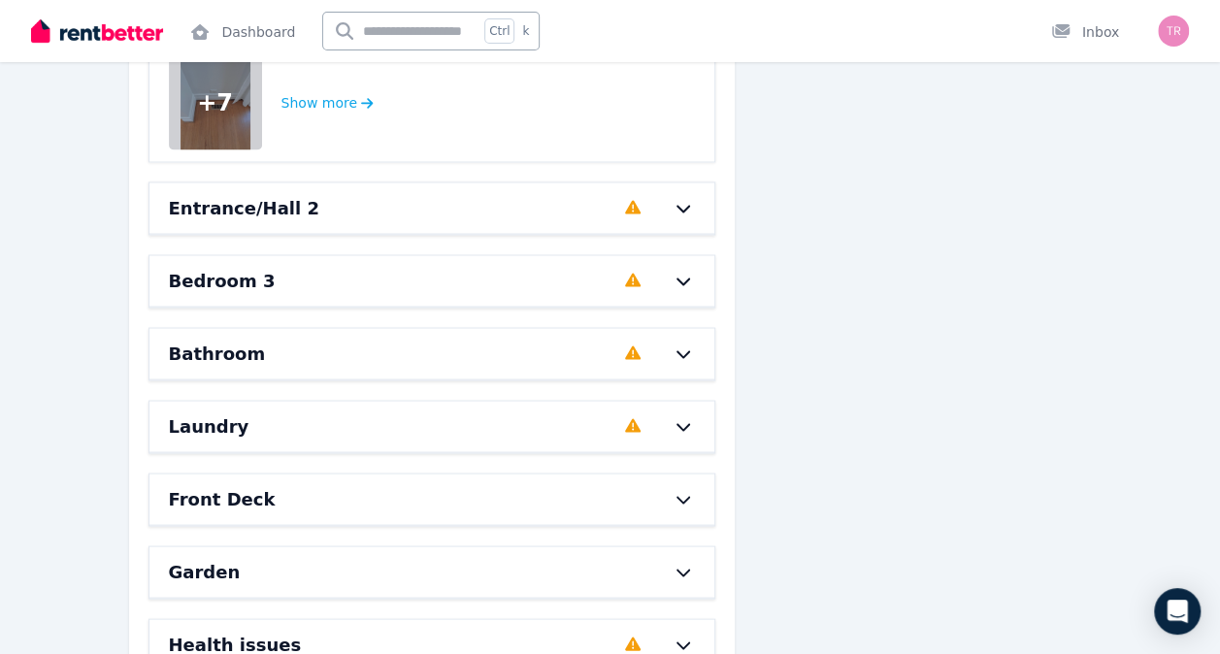
click at [683, 205] on icon at bounding box center [684, 209] width 14 height 8
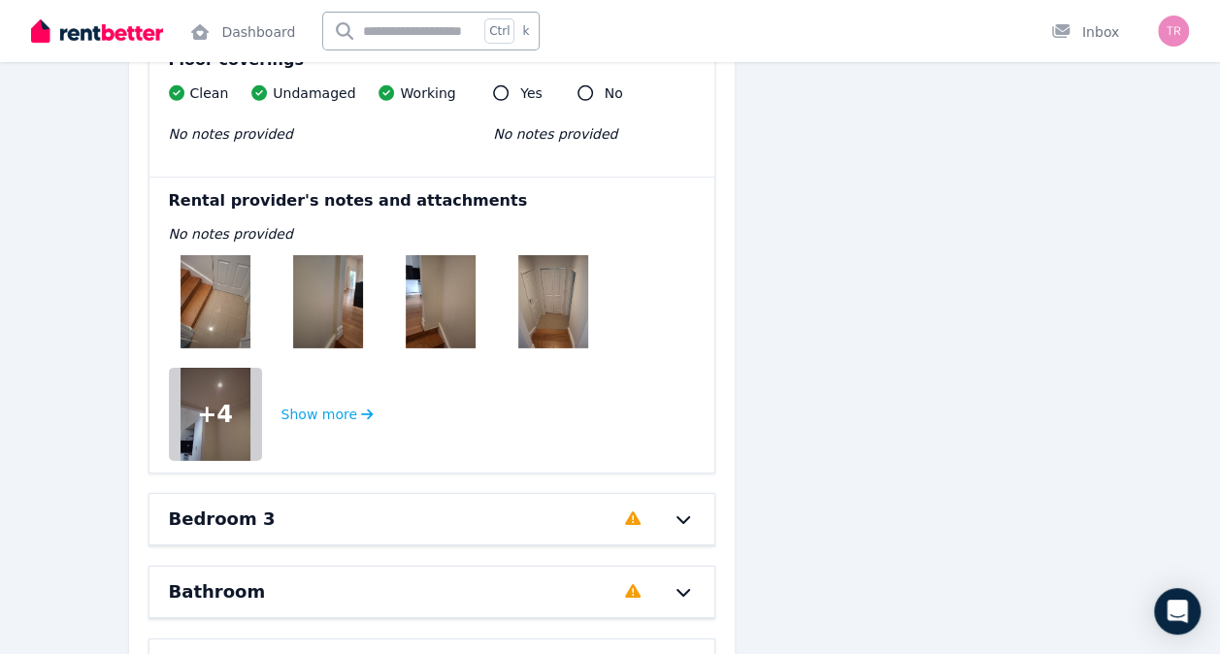
scroll to position [6577, 0]
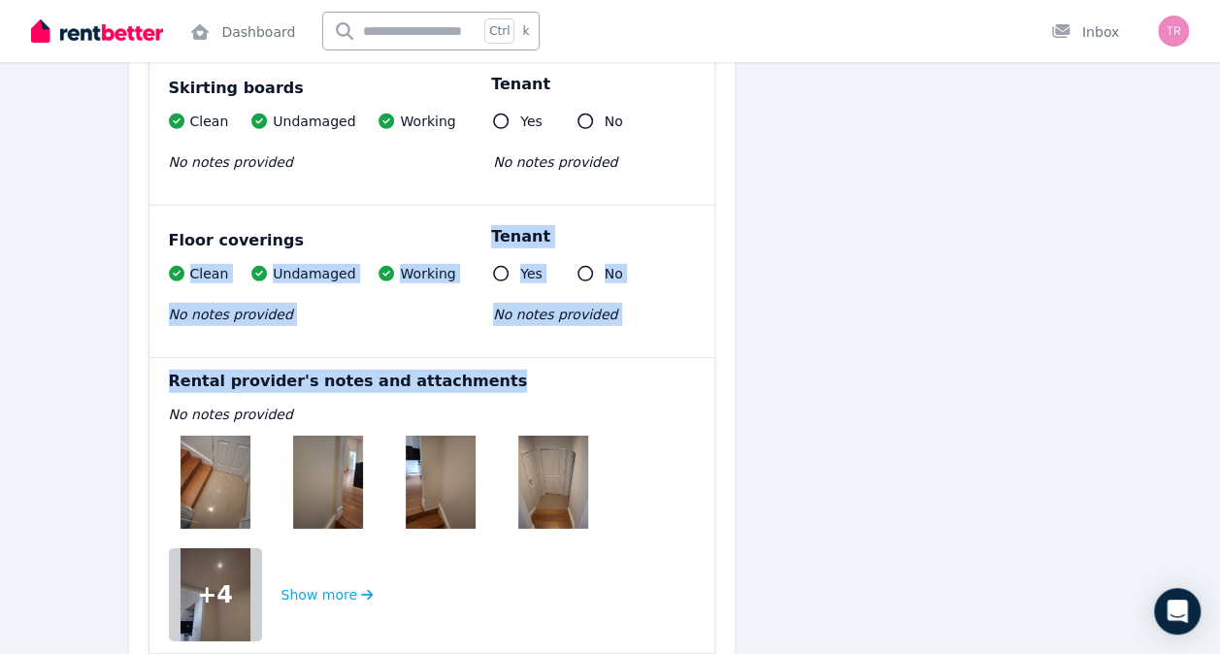
drag, startPoint x: 602, startPoint y: 194, endPoint x: 435, endPoint y: 408, distance: 271.1
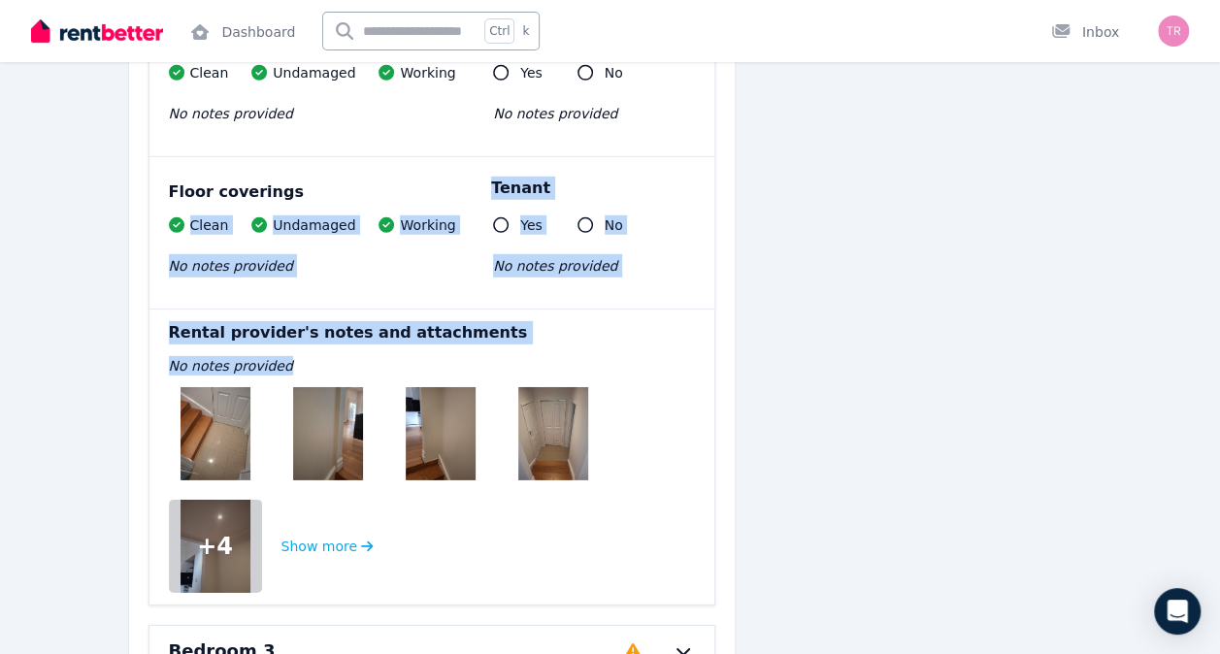
scroll to position [6481, 0]
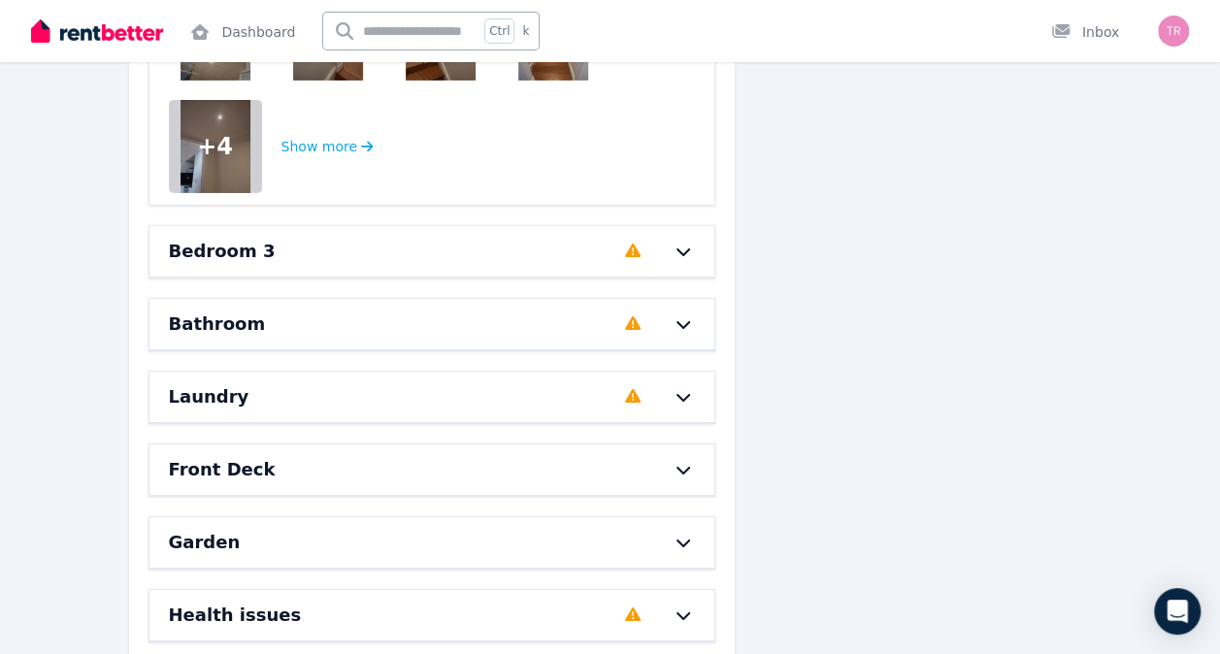
scroll to position [6848, 0]
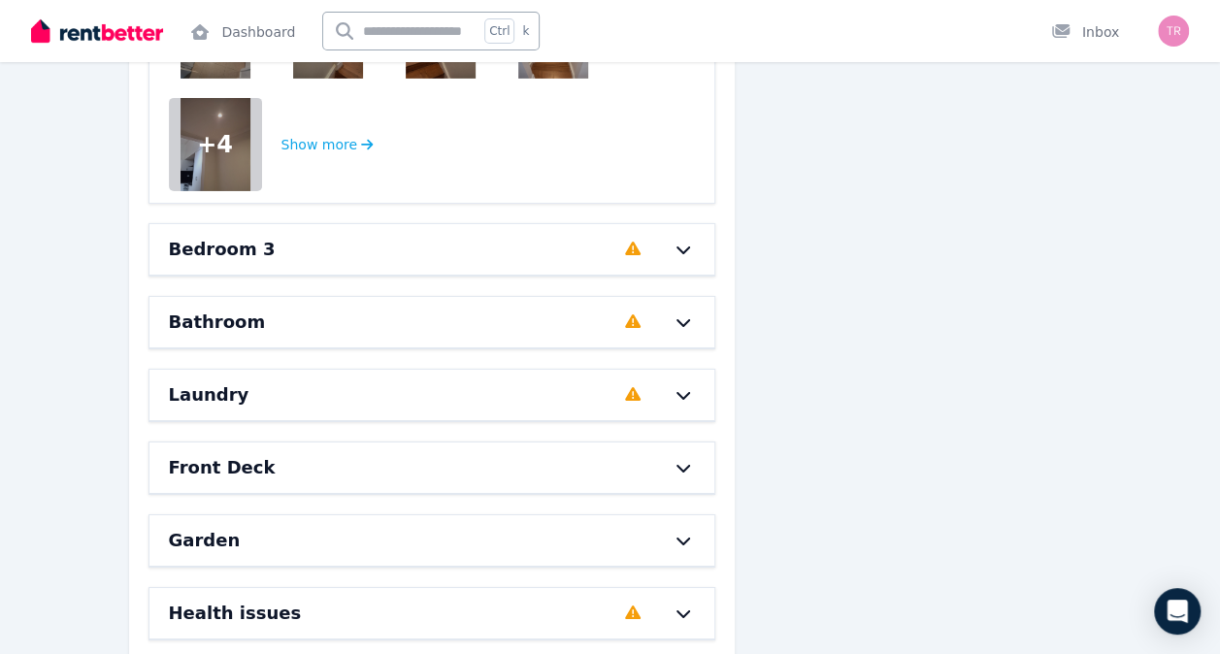
click at [676, 242] on icon at bounding box center [683, 250] width 23 height 16
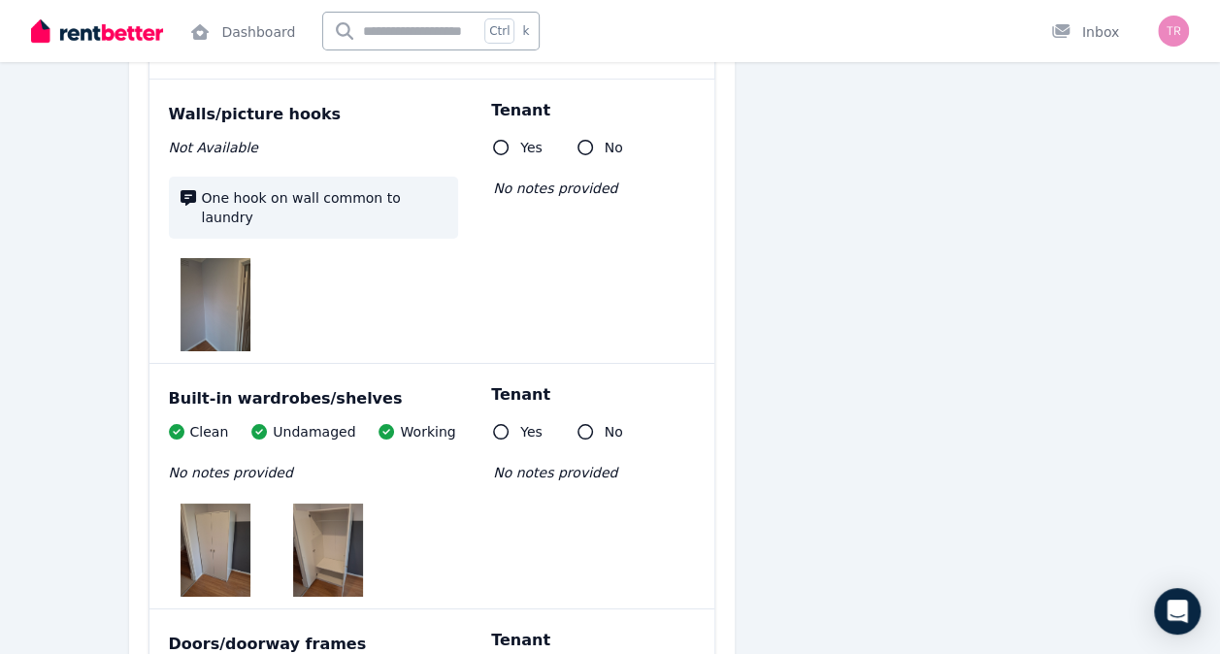
scroll to position [7044, 0]
click at [209, 514] on img at bounding box center [216, 550] width 70 height 93
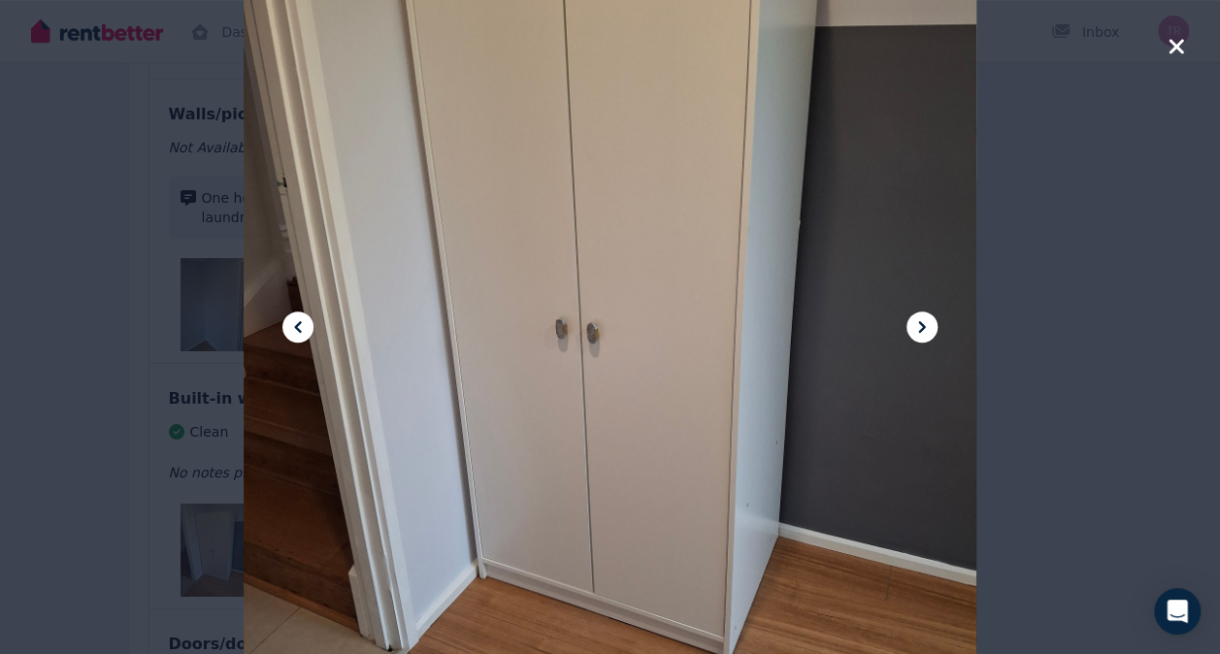
click at [918, 330] on icon at bounding box center [921, 327] width 7 height 12
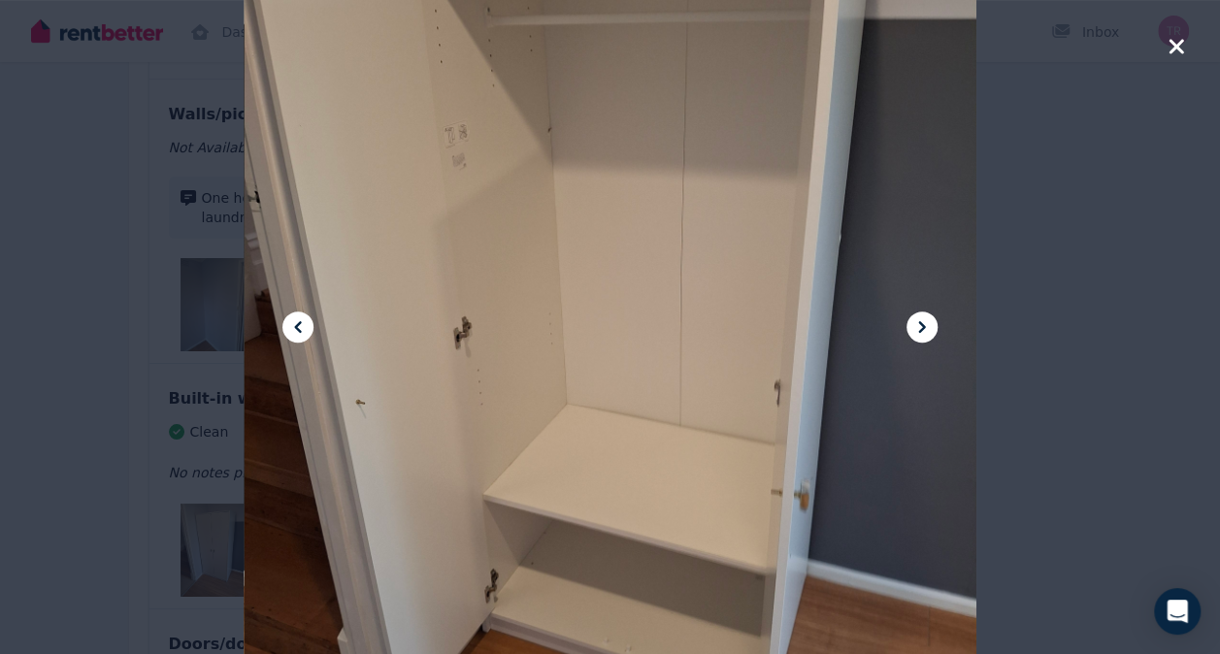
click at [918, 330] on icon at bounding box center [921, 327] width 7 height 12
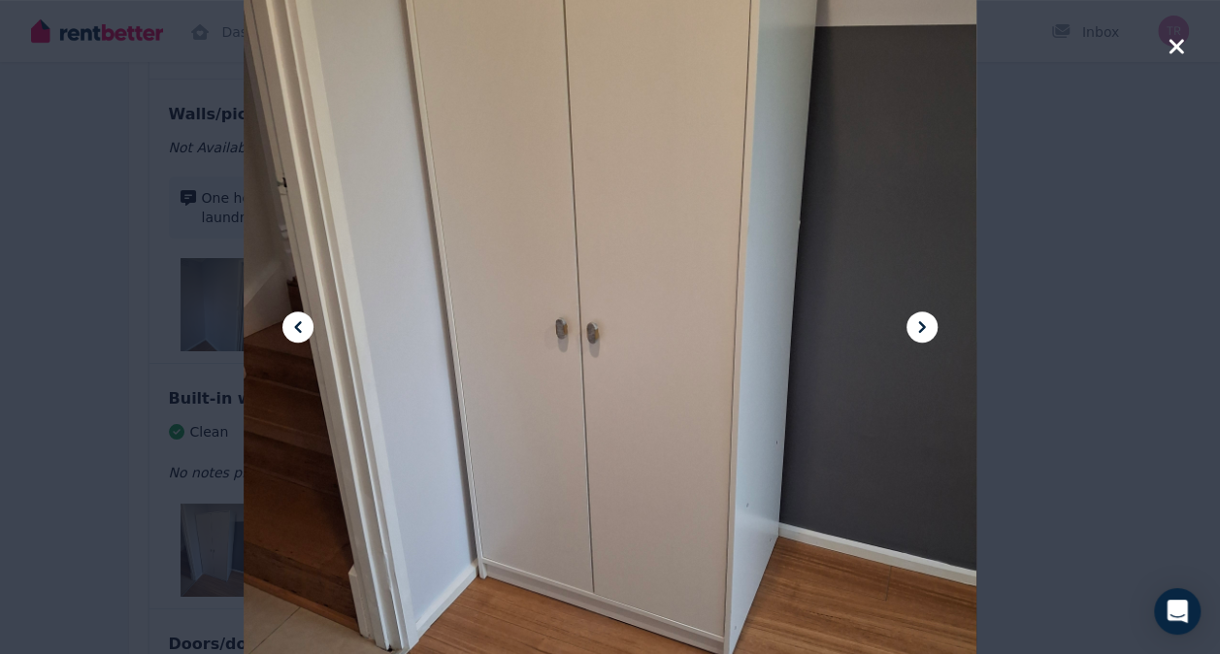
click at [1175, 45] on icon "button" at bounding box center [1176, 46] width 15 height 15
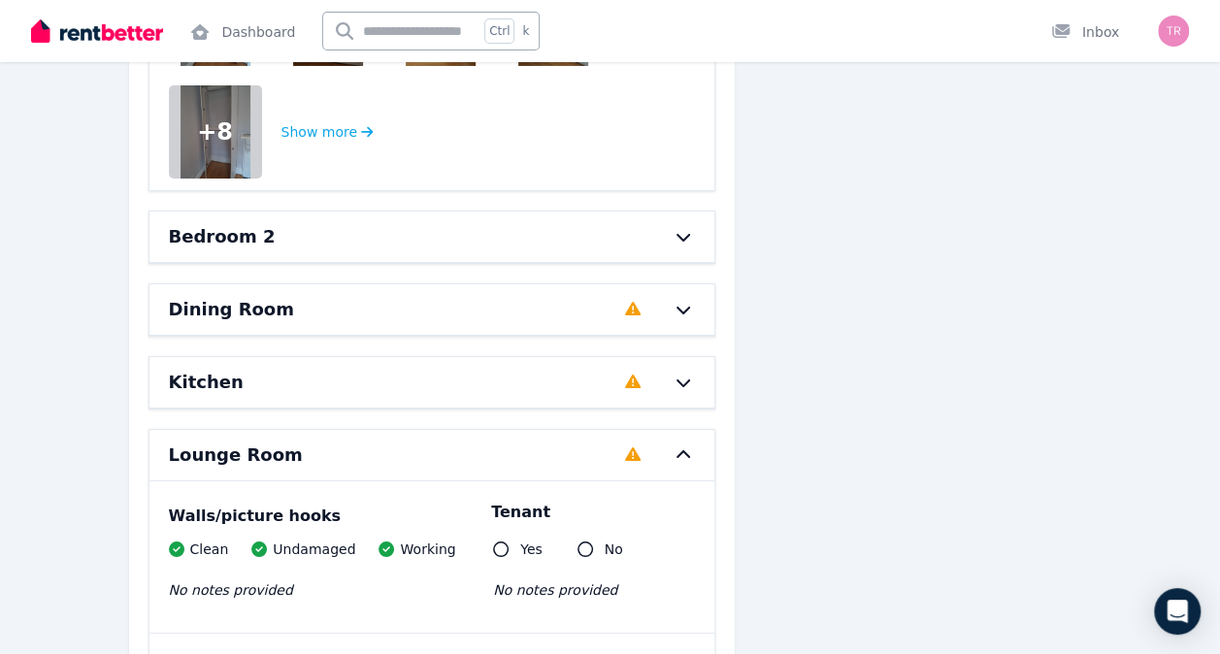
scroll to position [3264, 0]
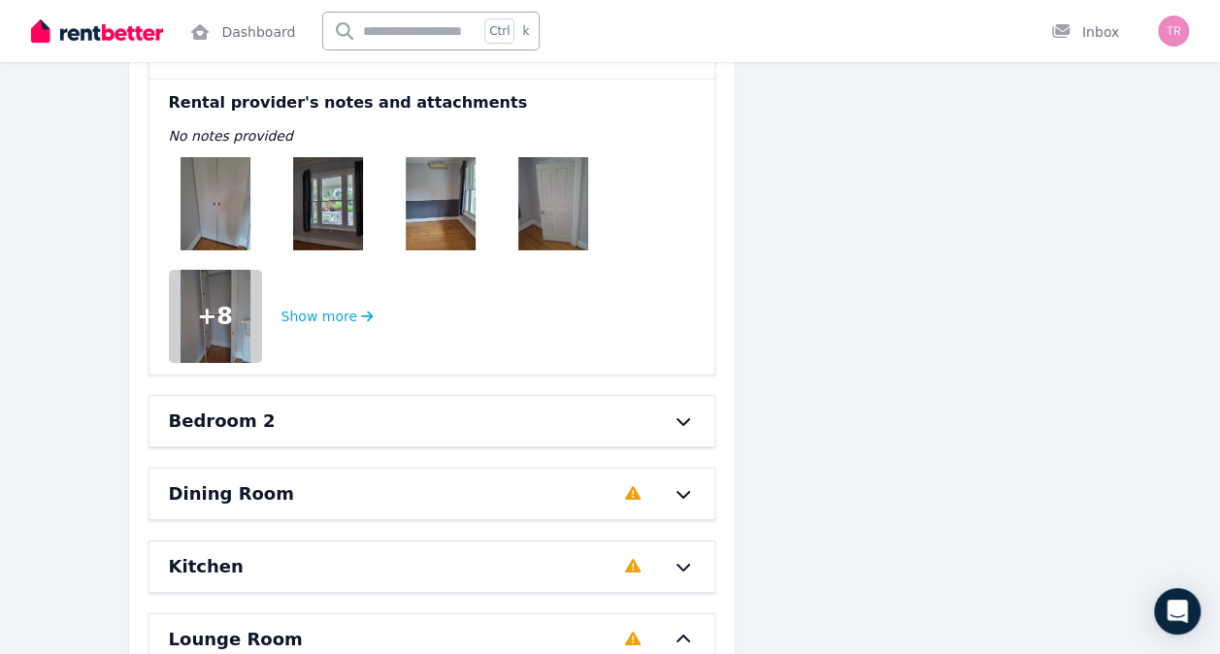
click at [667, 416] on div at bounding box center [673, 422] width 43 height 16
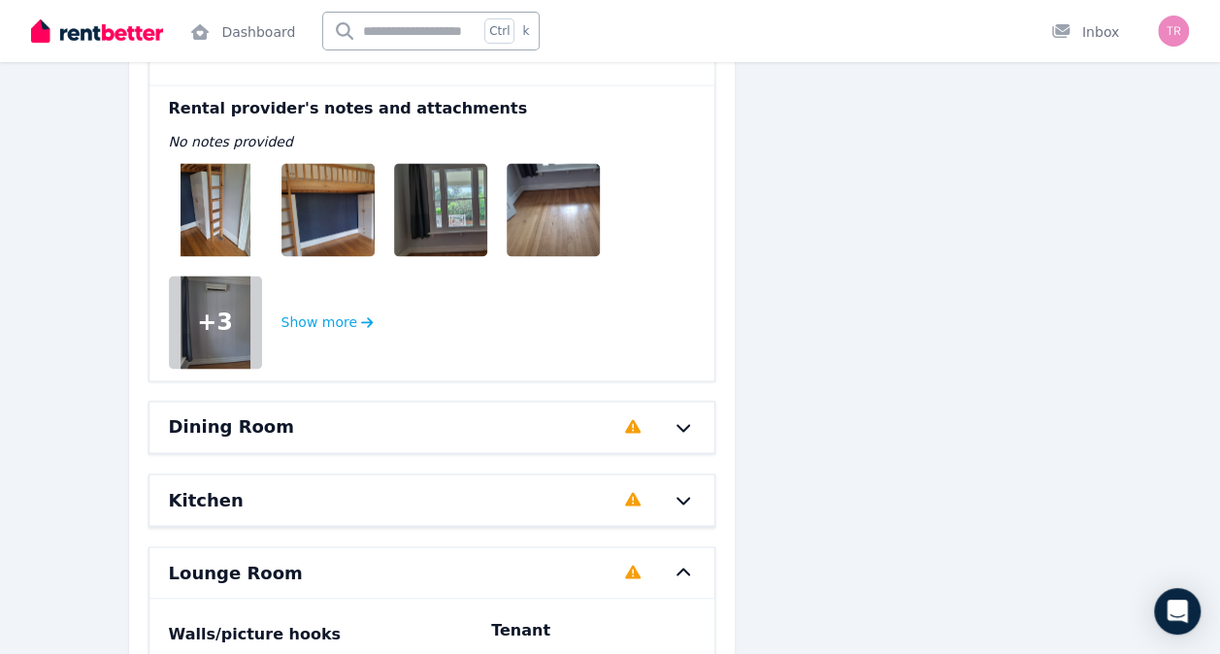
scroll to position [5019, 0]
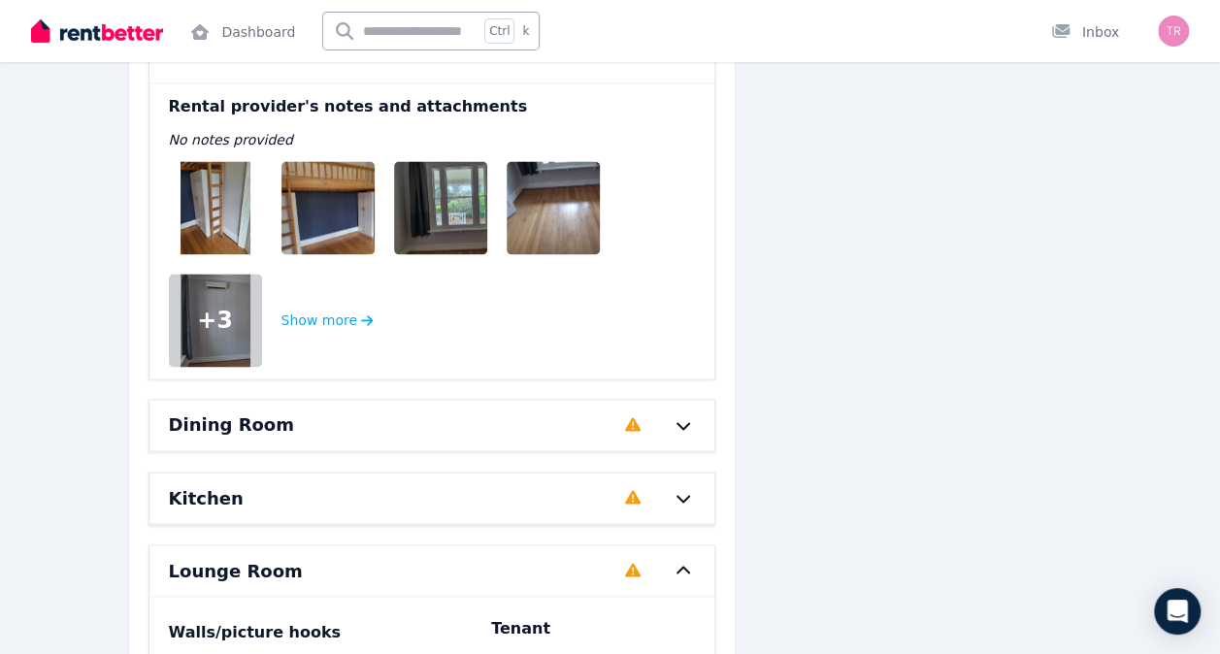
click at [229, 184] on img at bounding box center [216, 207] width 70 height 93
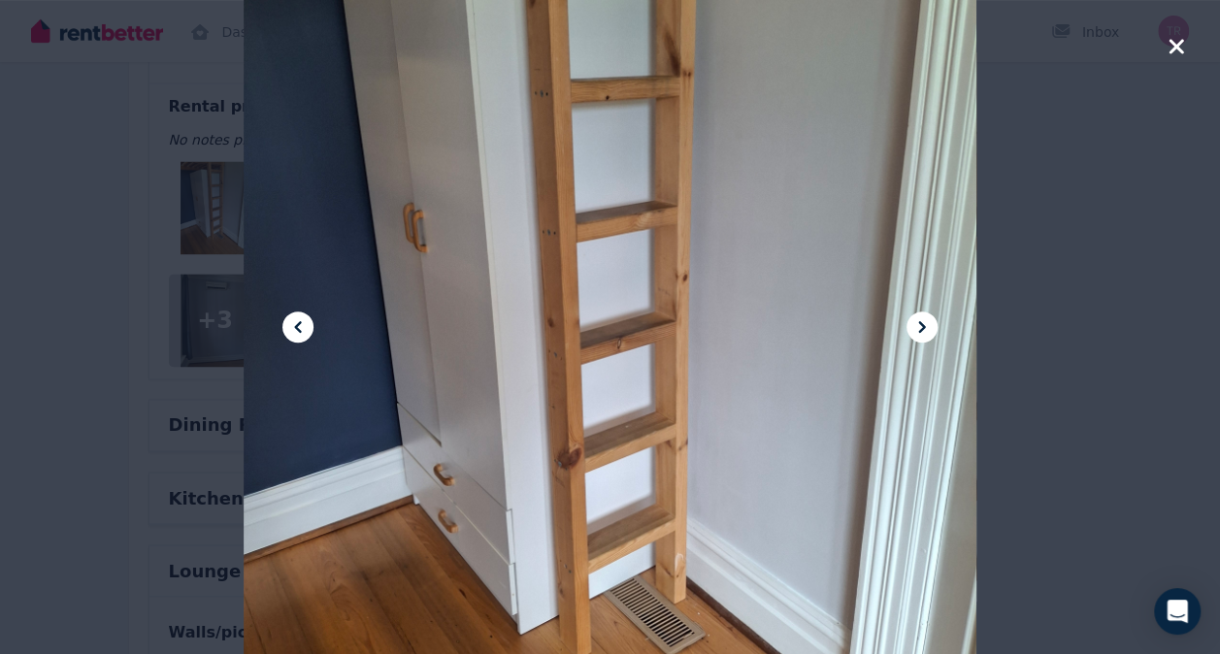
click at [930, 328] on icon at bounding box center [922, 327] width 23 height 23
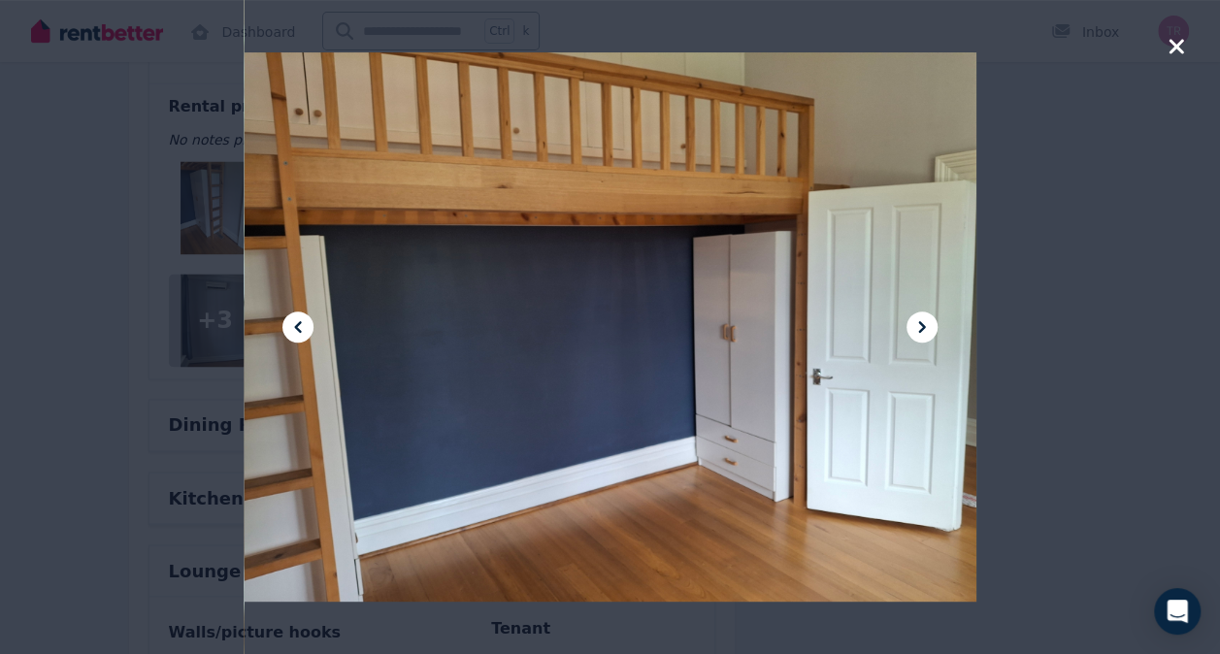
click at [930, 328] on icon at bounding box center [922, 327] width 23 height 23
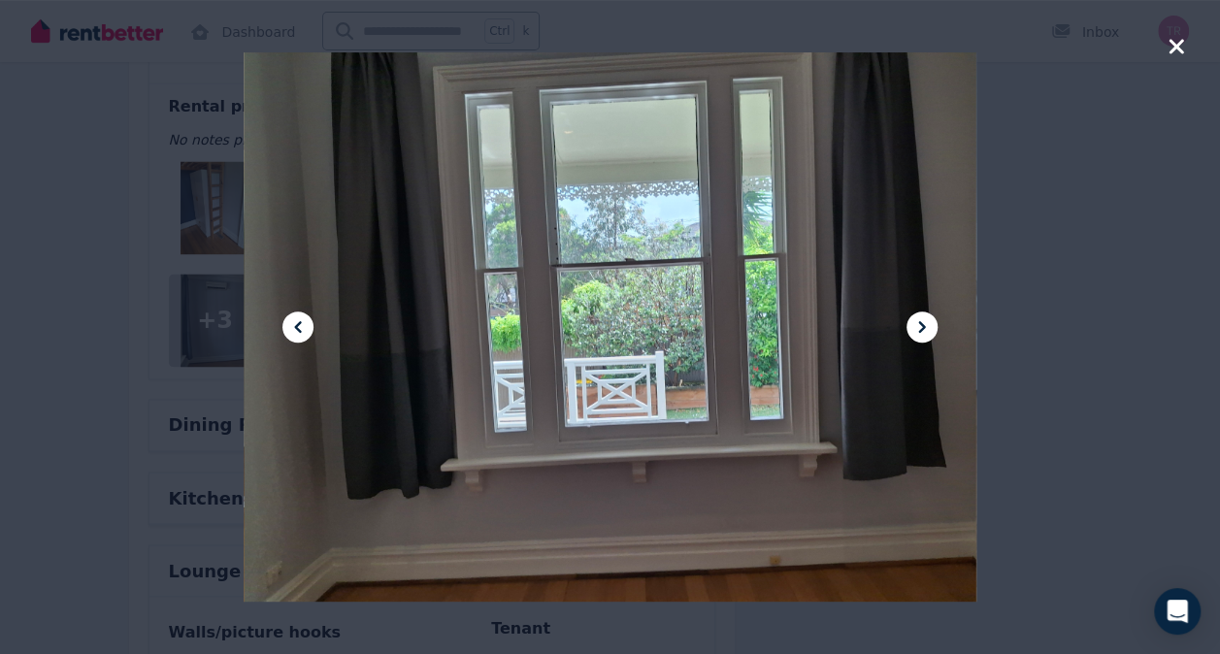
click at [930, 328] on icon at bounding box center [922, 327] width 23 height 23
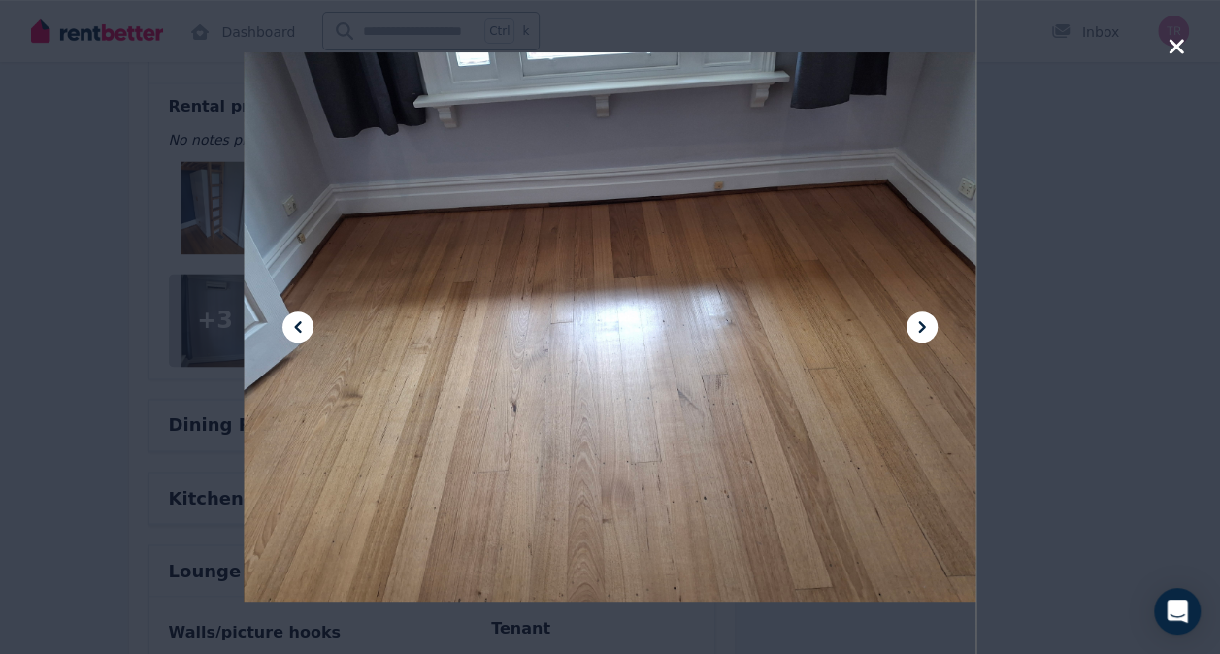
click at [930, 328] on icon at bounding box center [922, 327] width 23 height 23
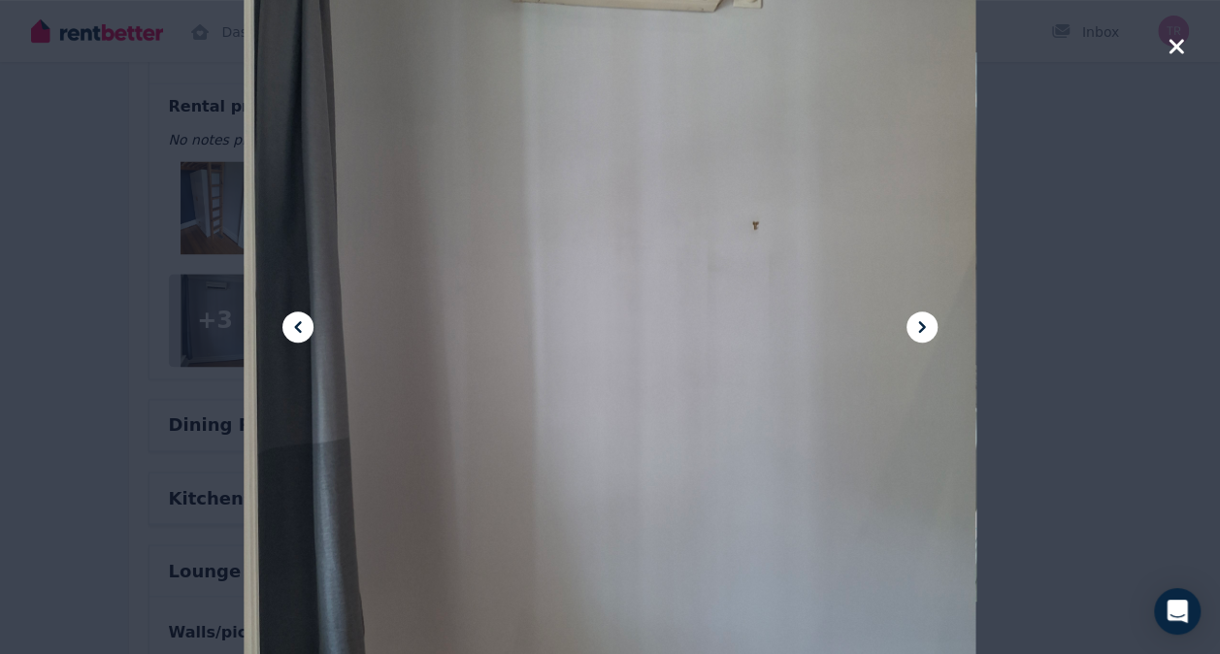
click at [930, 328] on icon at bounding box center [922, 327] width 23 height 23
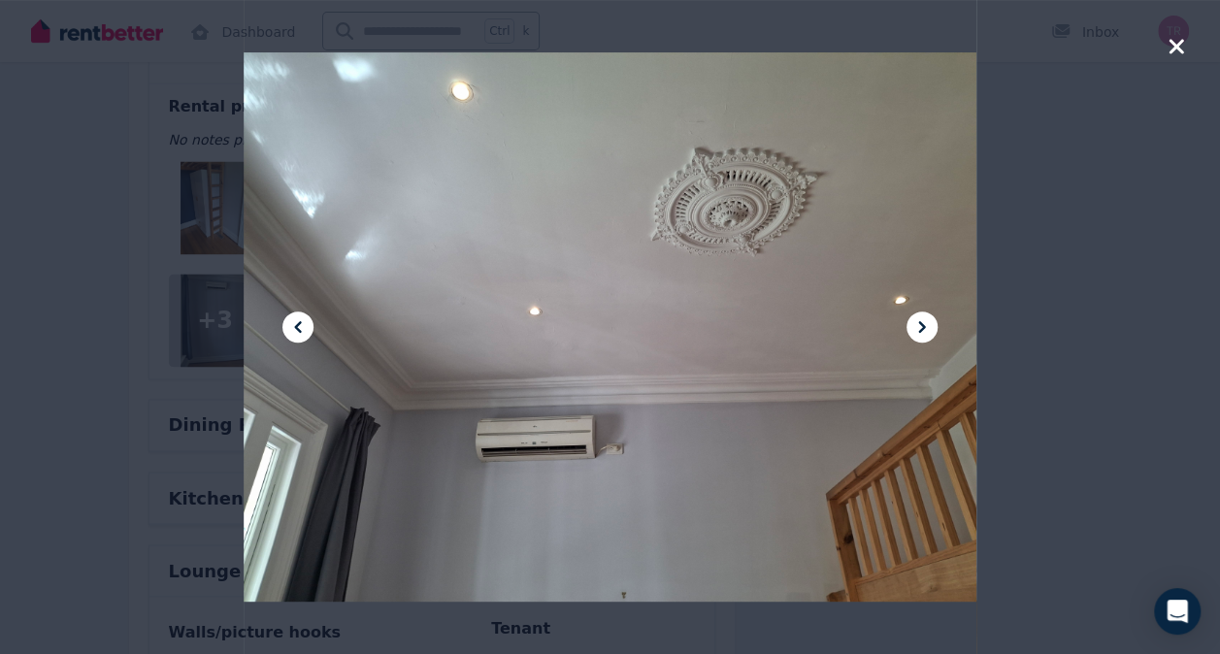
click at [930, 328] on icon at bounding box center [922, 327] width 23 height 23
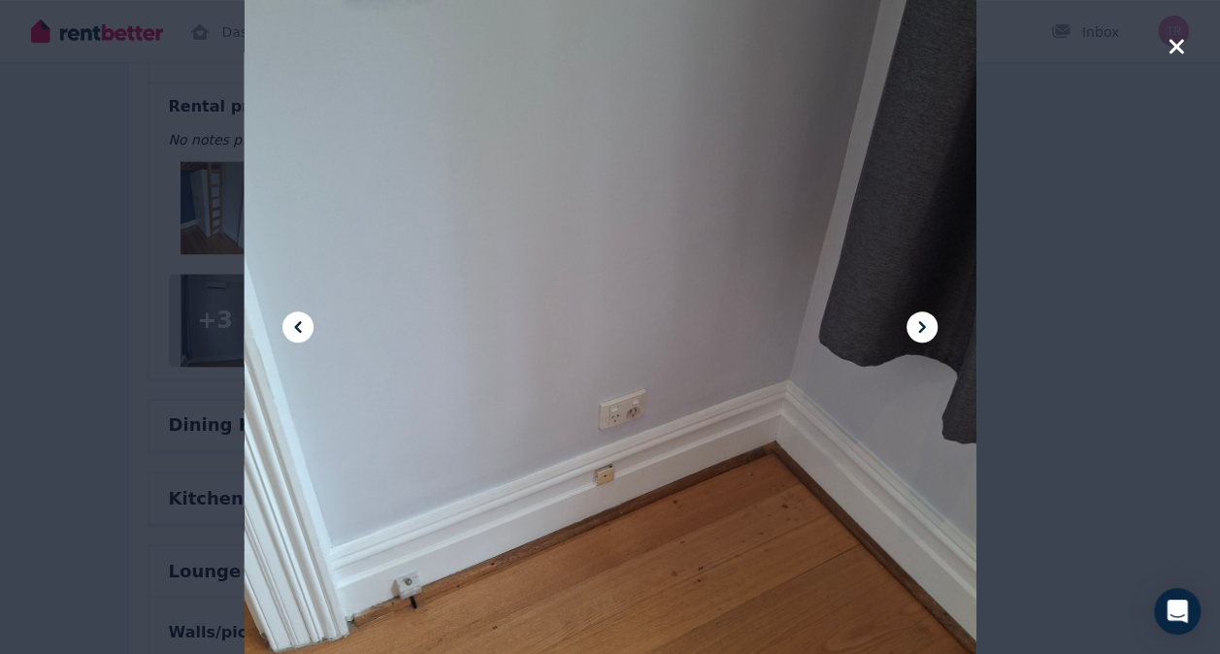
click at [930, 328] on icon at bounding box center [922, 327] width 23 height 23
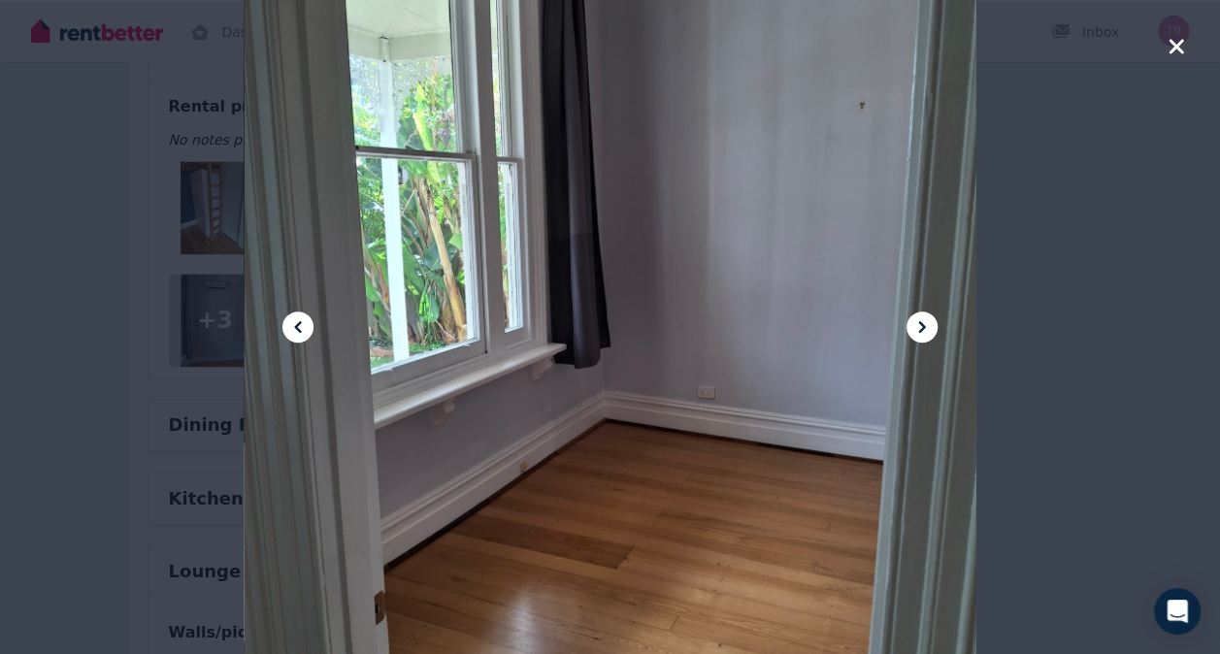
click at [1171, 45] on icon "button" at bounding box center [1176, 46] width 17 height 23
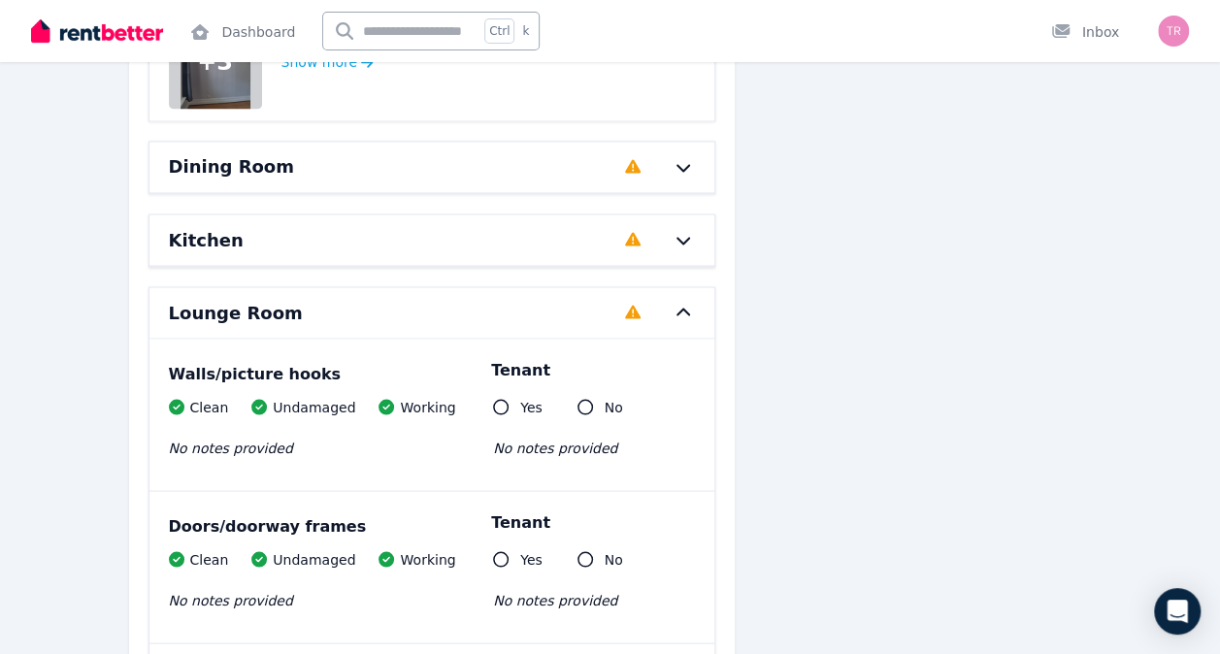
scroll to position [5273, 0]
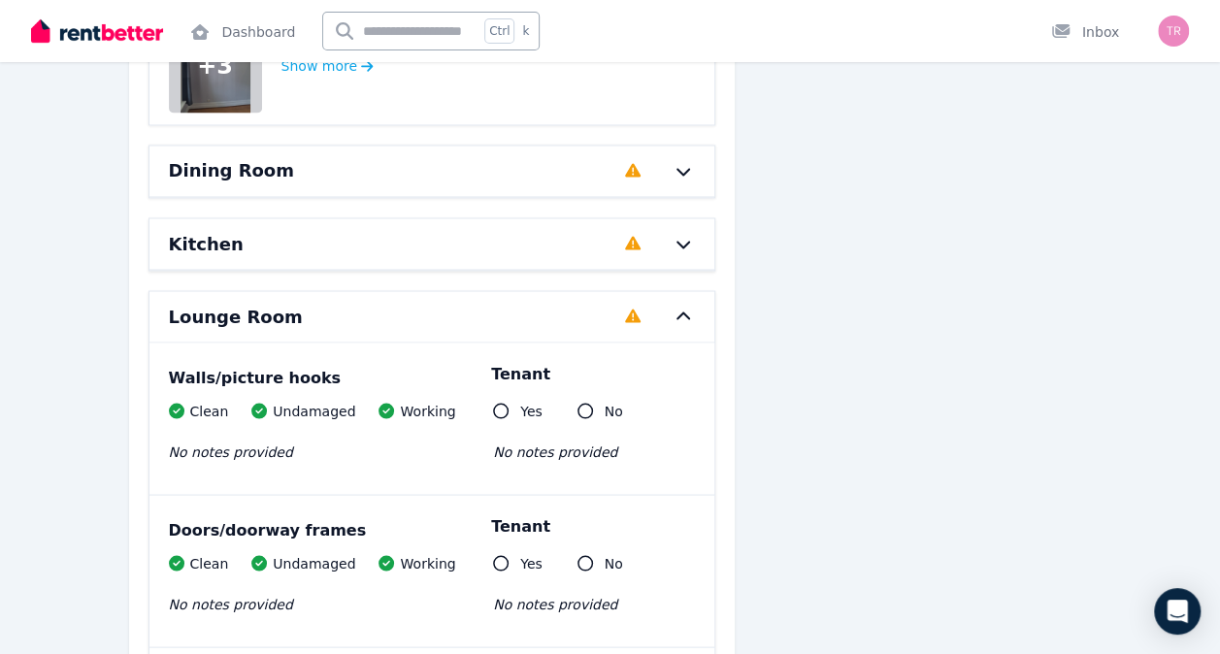
click at [693, 309] on icon at bounding box center [683, 317] width 23 height 16
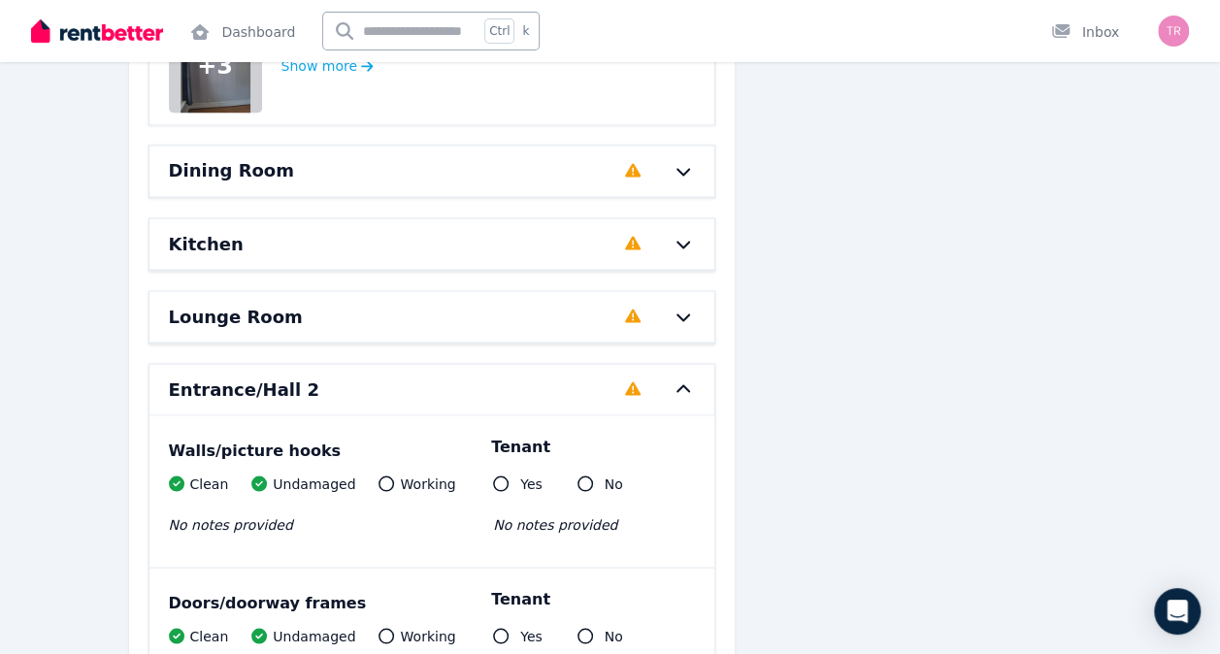
click at [689, 241] on icon at bounding box center [684, 245] width 14 height 8
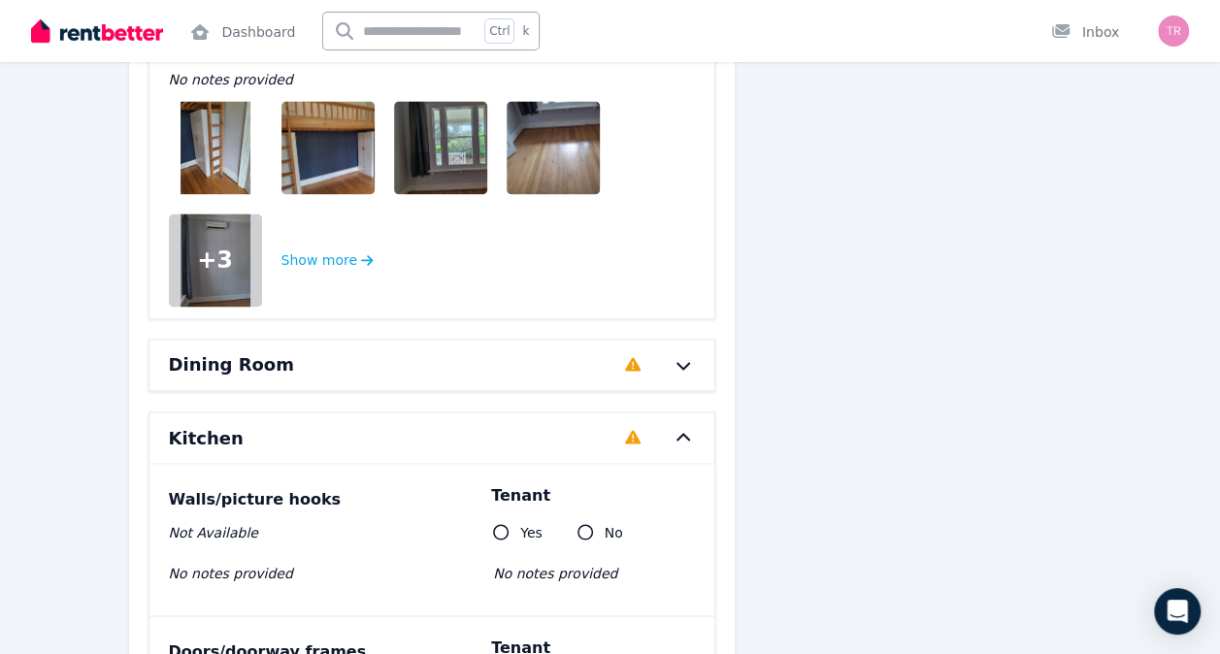
scroll to position [5062, 0]
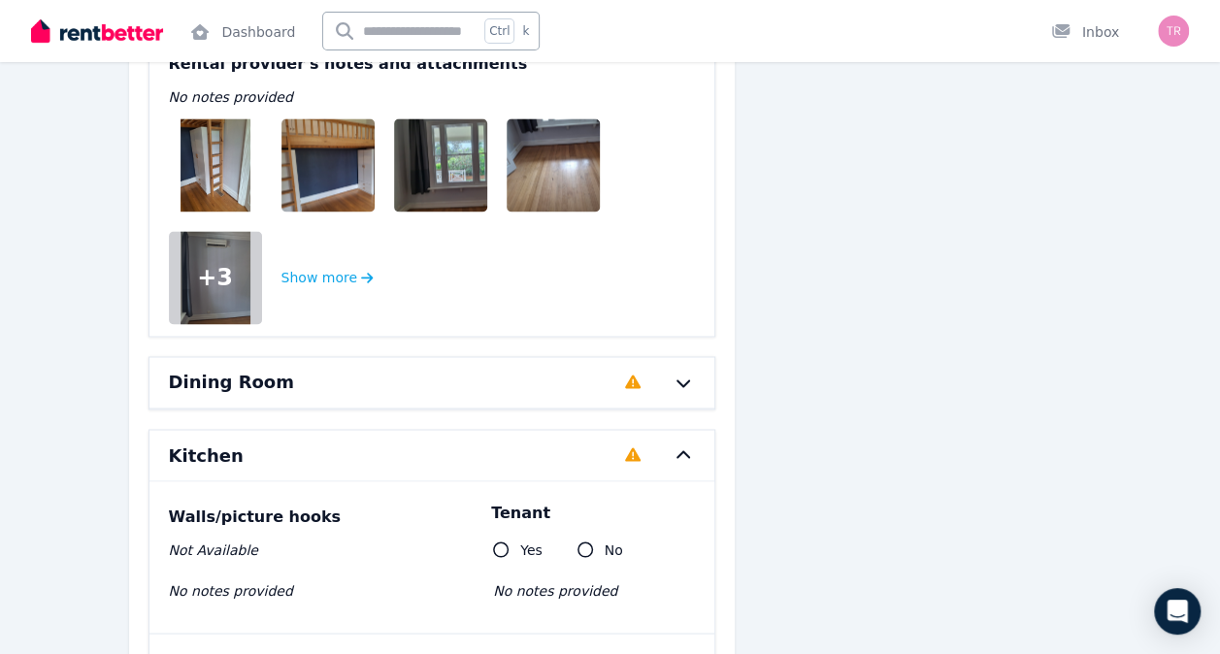
click at [691, 448] on icon at bounding box center [683, 456] width 23 height 16
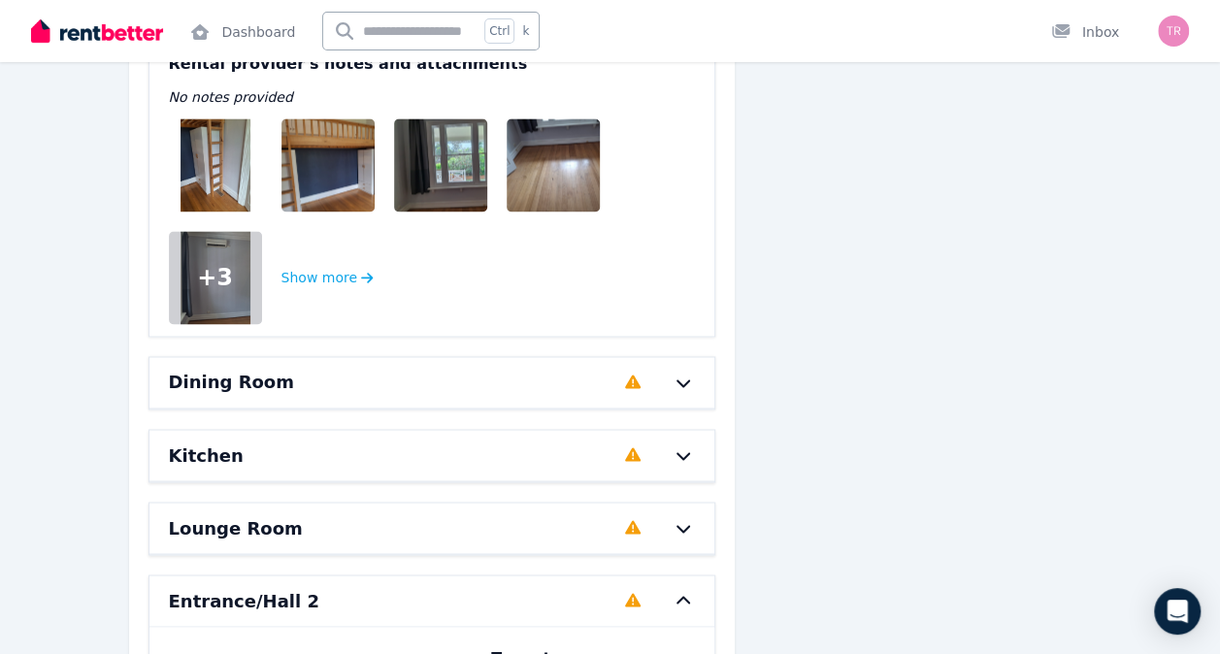
click at [678, 375] on icon at bounding box center [683, 383] width 23 height 16
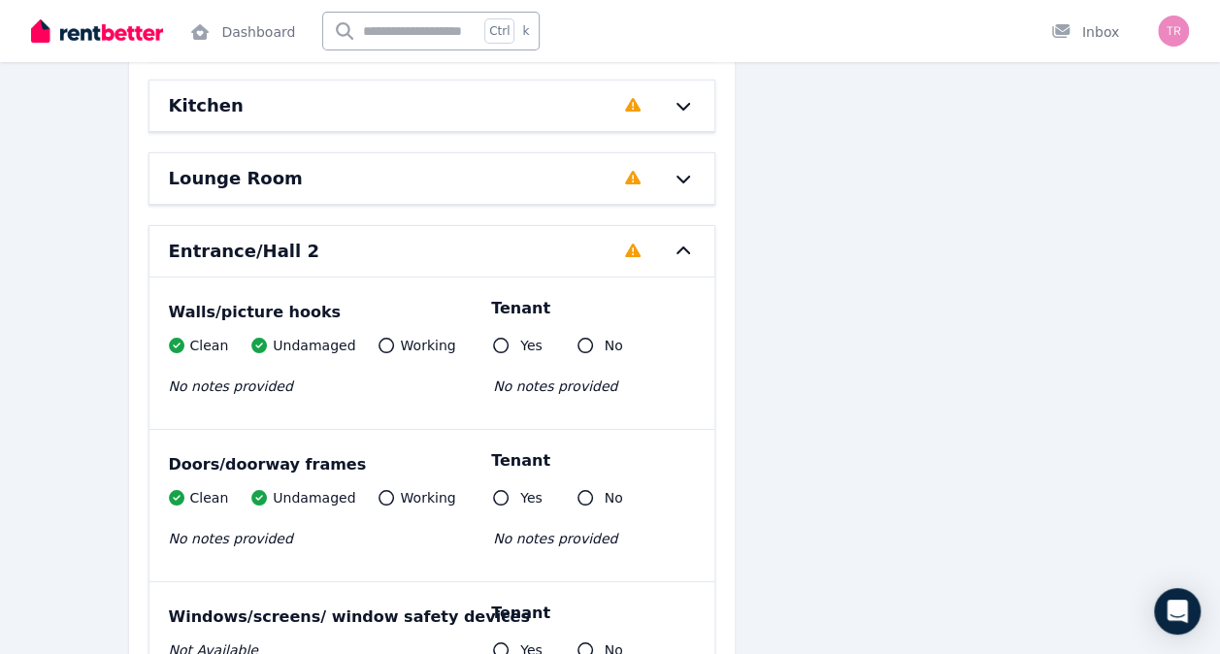
scroll to position [6767, 0]
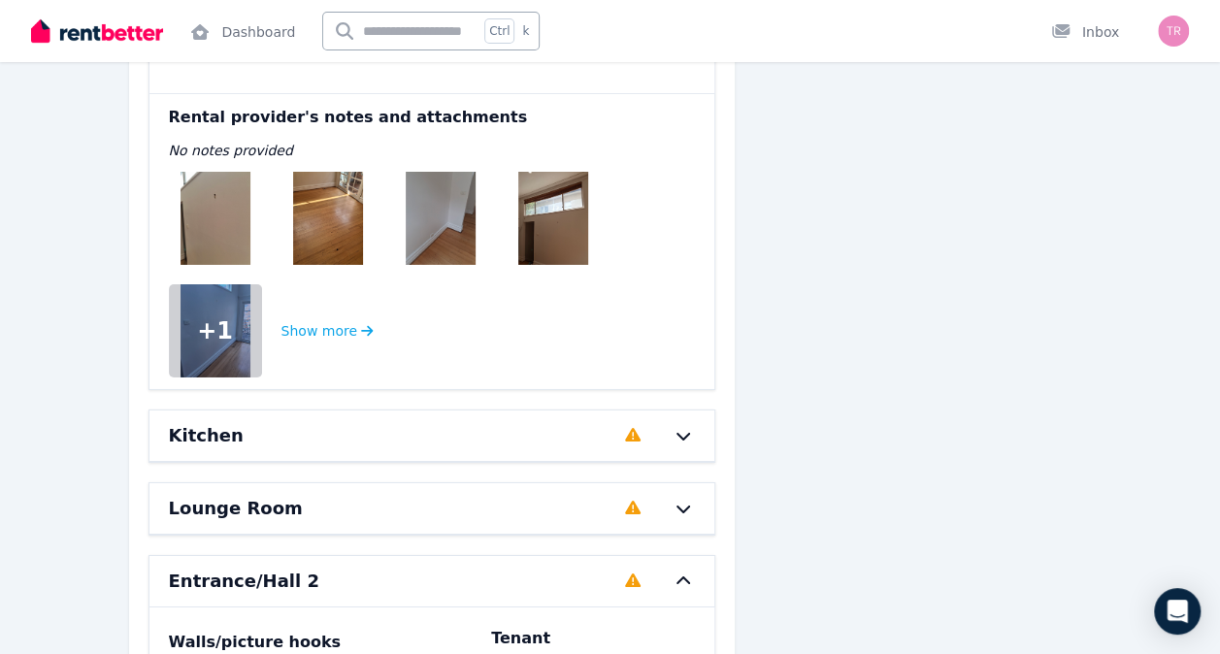
click at [212, 195] on img at bounding box center [216, 218] width 70 height 93
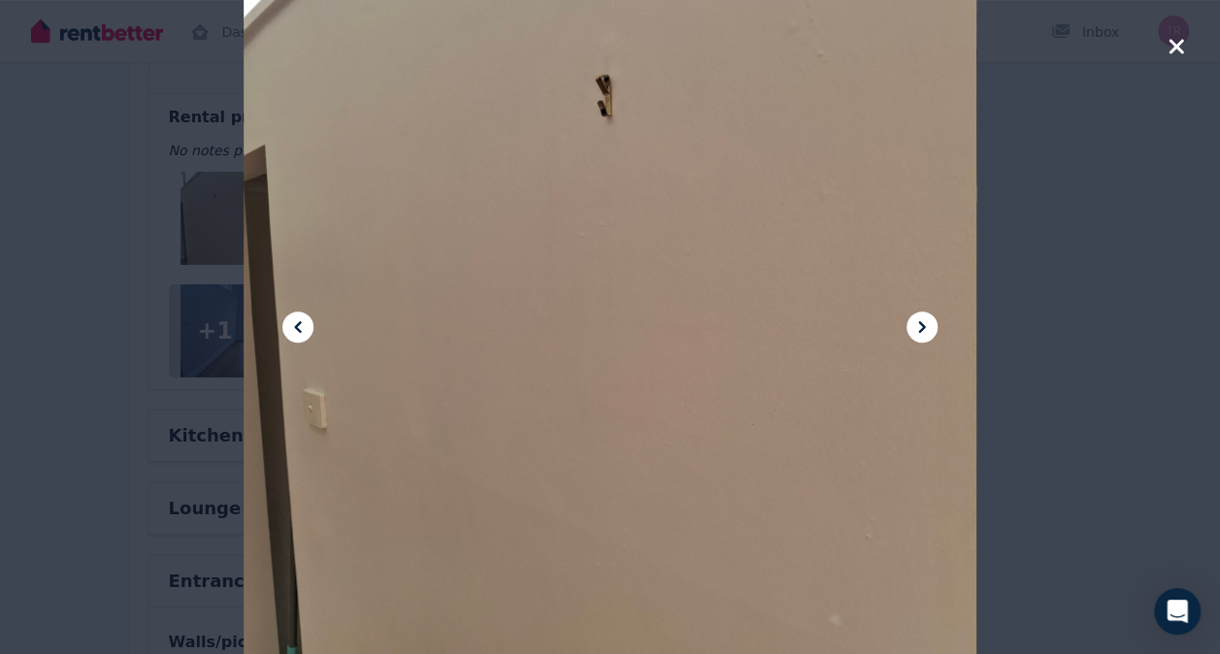
click at [212, 195] on div at bounding box center [610, 327] width 1220 height 654
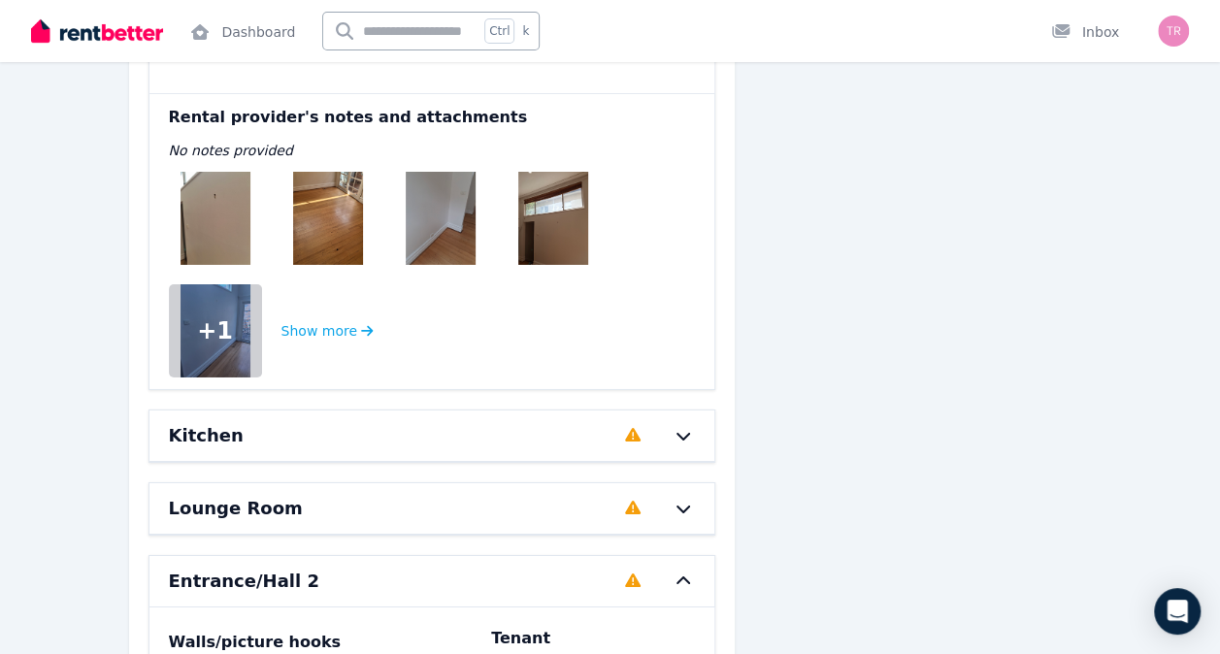
click at [199, 211] on img at bounding box center [216, 218] width 70 height 93
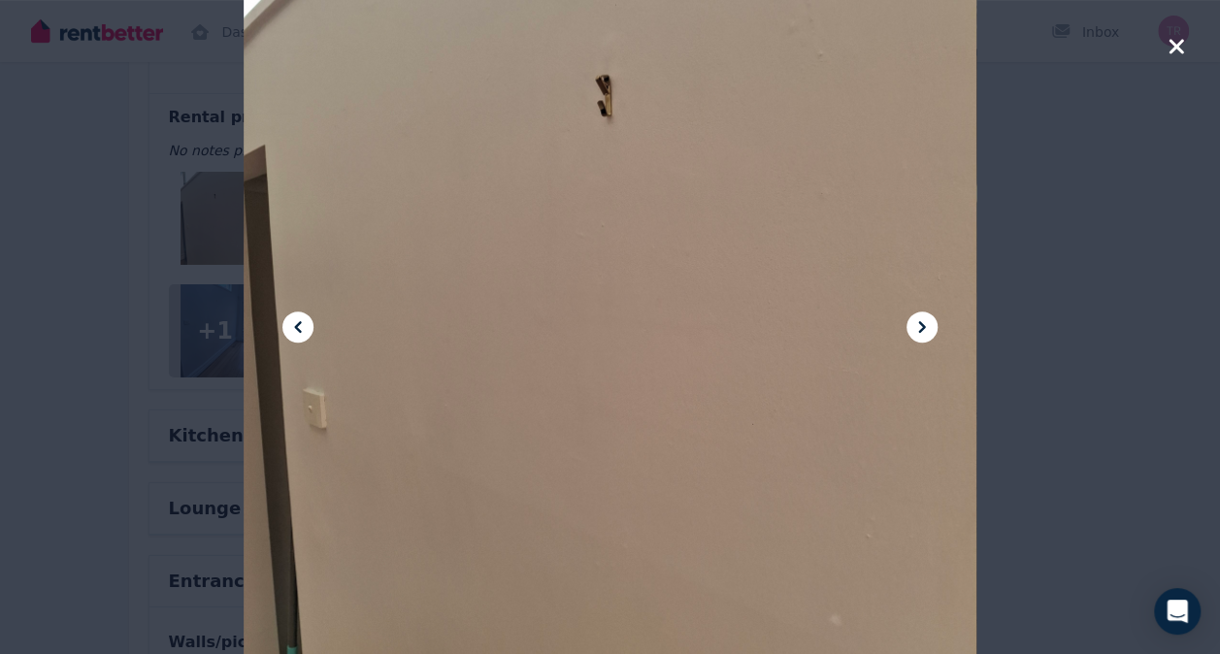
click at [926, 324] on icon at bounding box center [922, 327] width 23 height 23
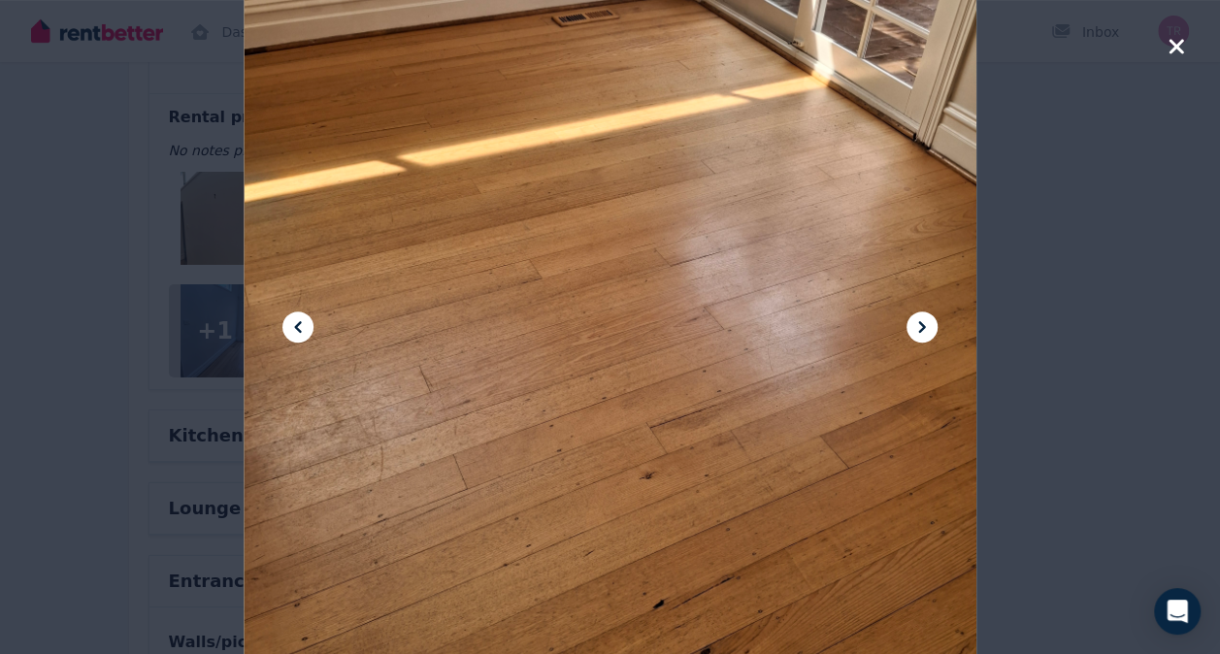
click at [923, 325] on icon at bounding box center [921, 327] width 7 height 12
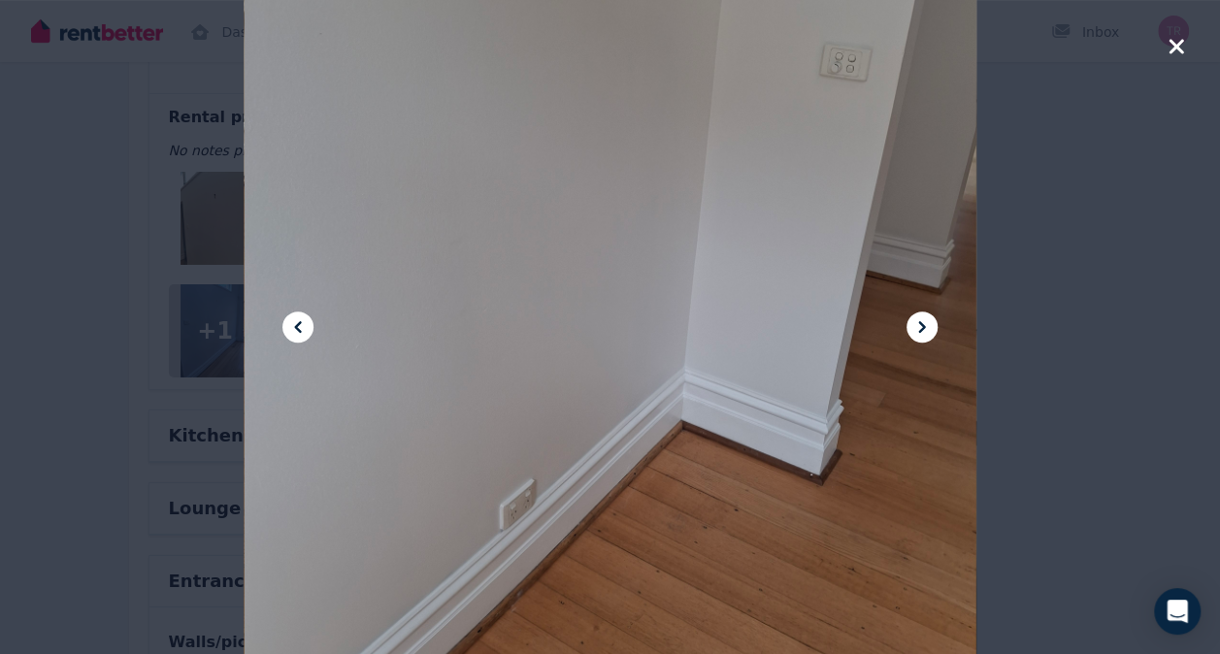
click at [923, 325] on icon at bounding box center [921, 327] width 7 height 12
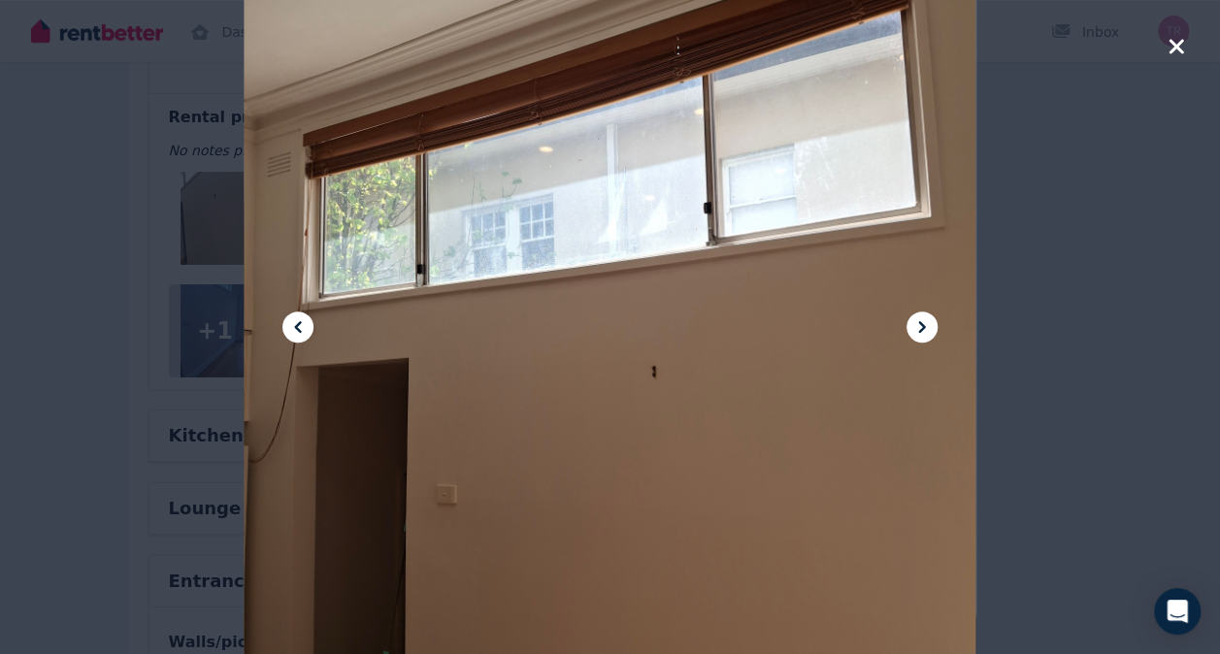
click at [923, 325] on icon at bounding box center [921, 327] width 7 height 12
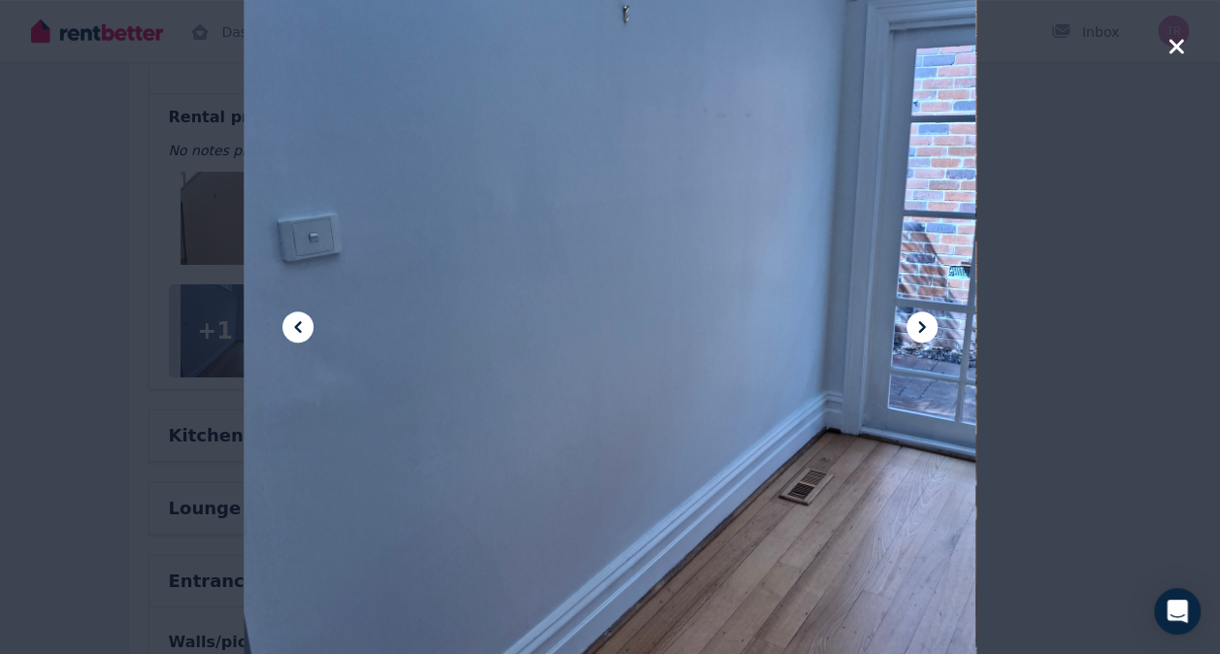
click at [1177, 48] on icon "button" at bounding box center [1176, 46] width 15 height 15
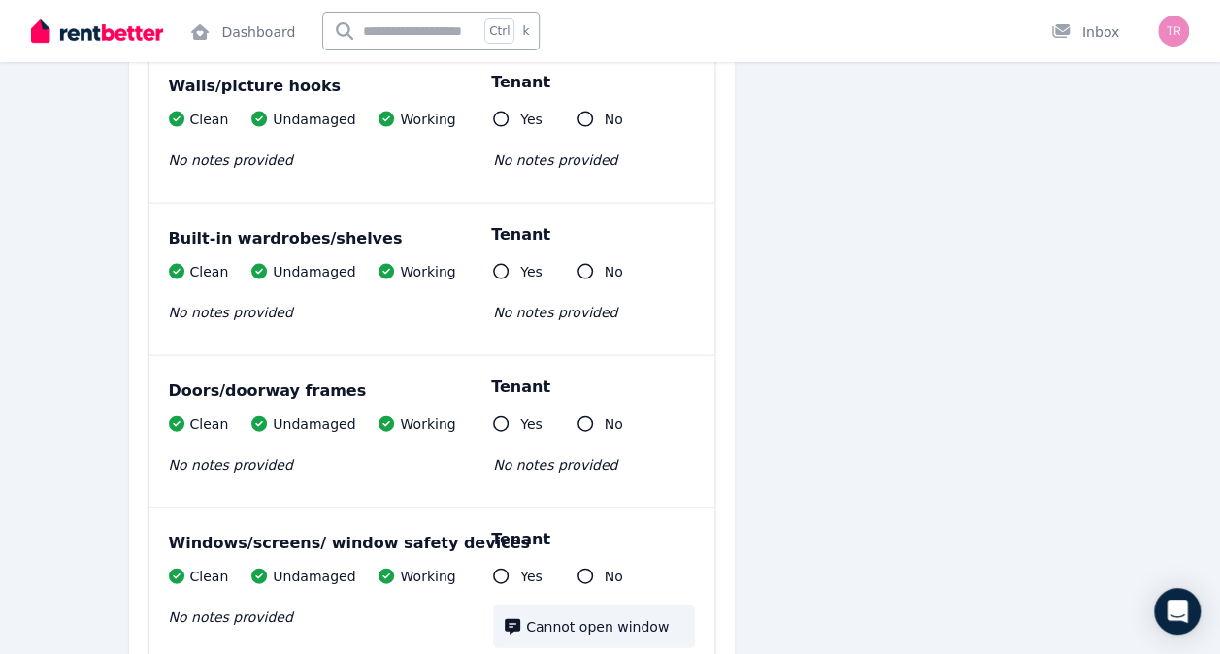
scroll to position [1858, 0]
